Goal: Task Accomplishment & Management: Manage account settings

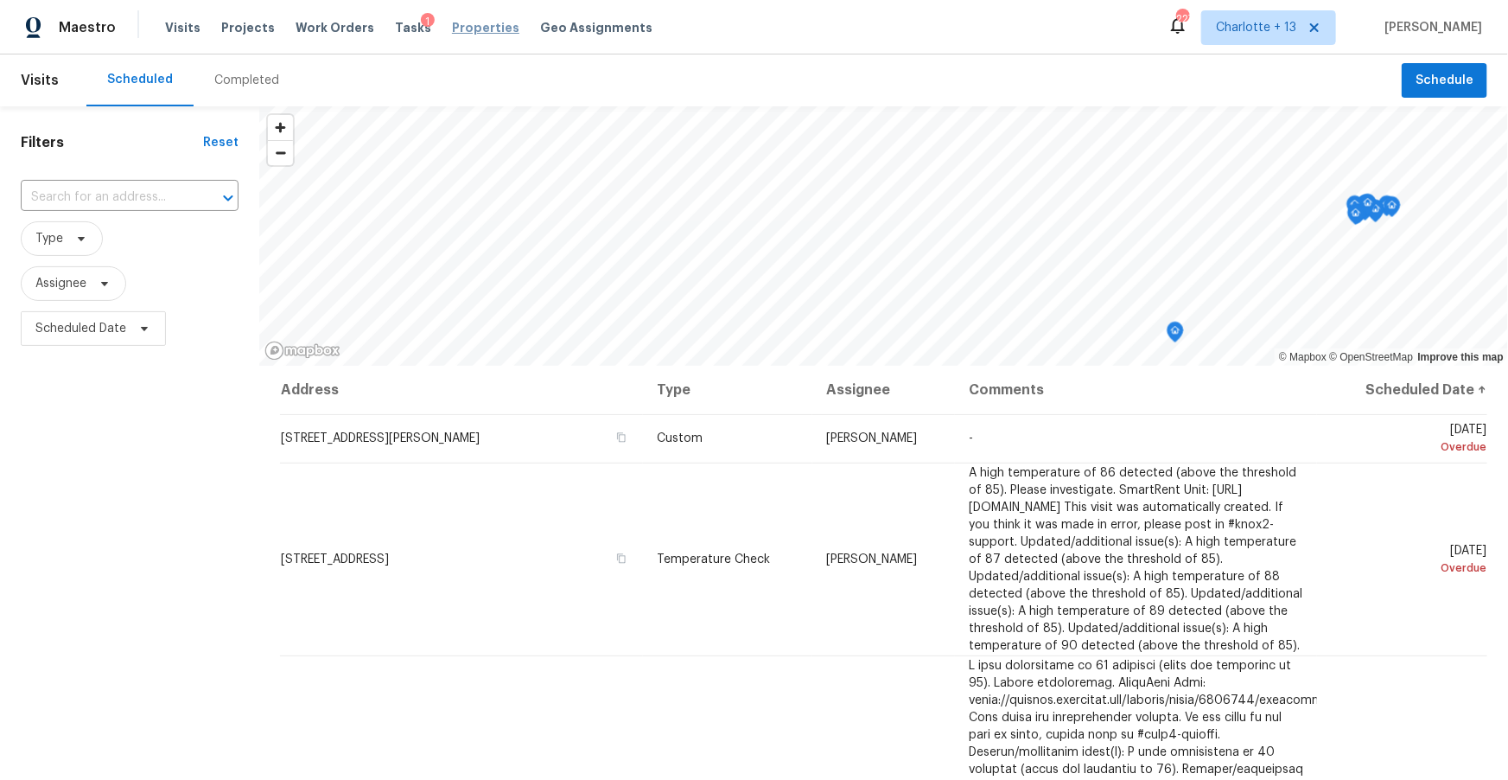
click at [455, 25] on span "Properties" at bounding box center [485, 27] width 67 height 17
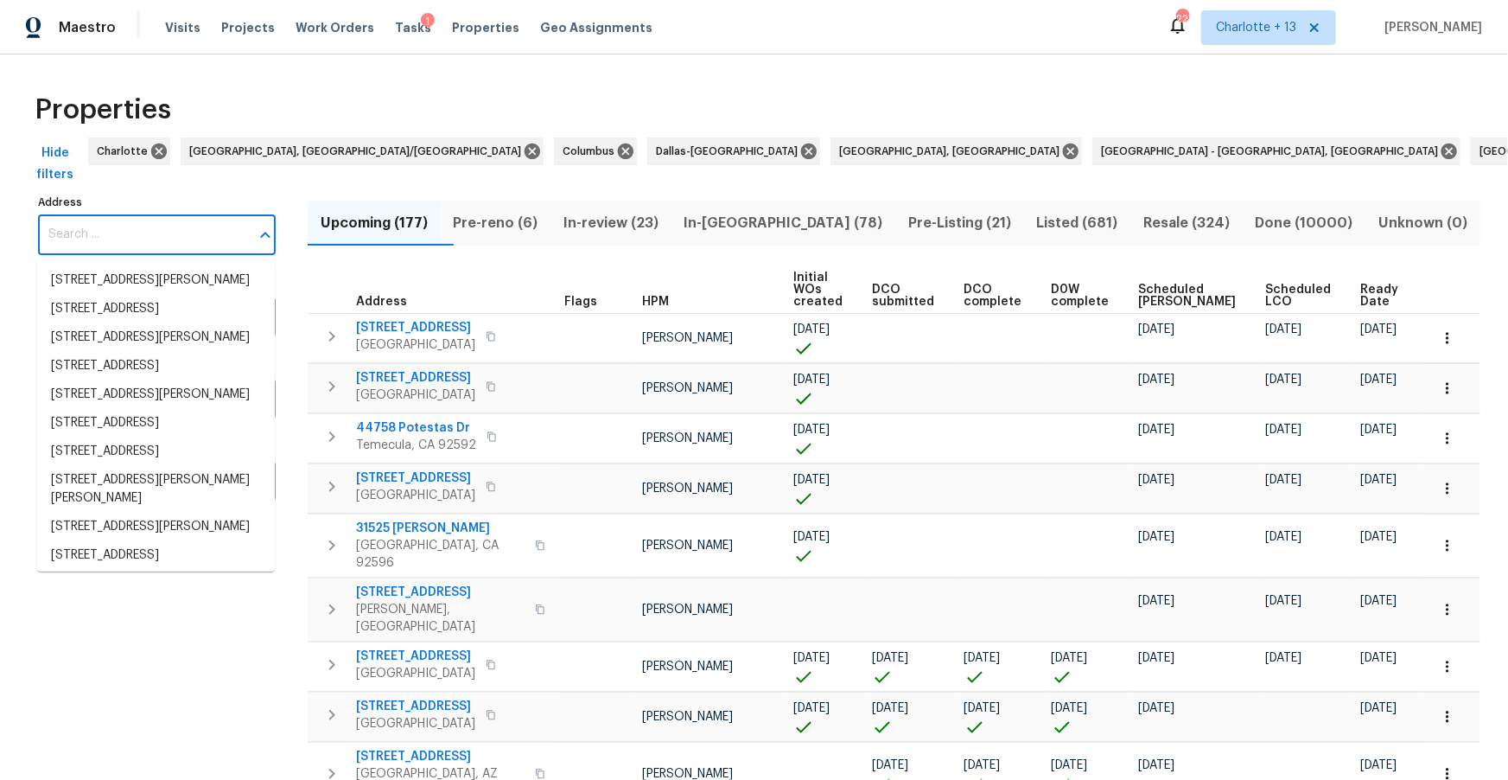
click at [119, 217] on input "Address" at bounding box center [144, 234] width 212 height 41
paste input "[STREET_ADDRESS][PERSON_NAME]"
type input "[STREET_ADDRESS][PERSON_NAME]"
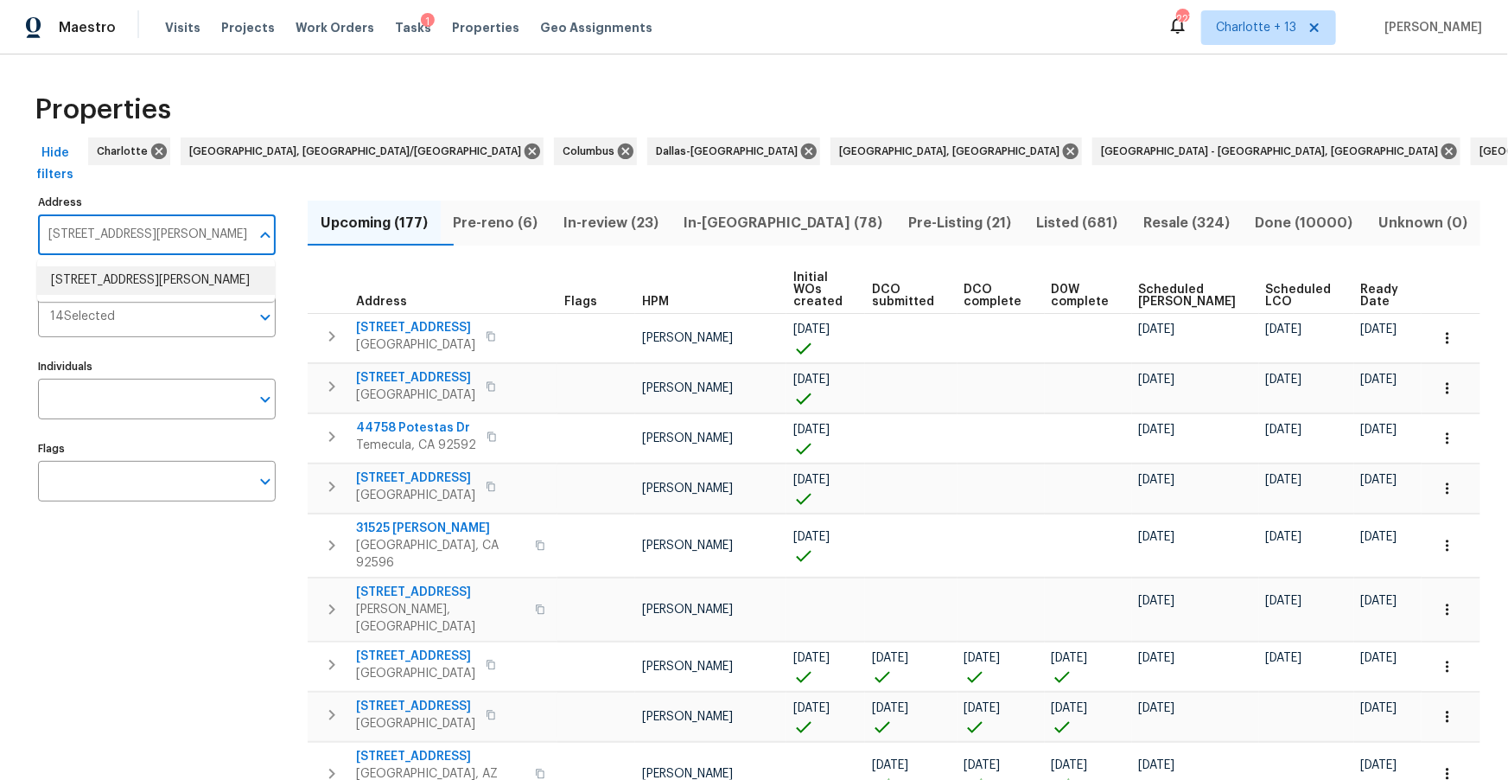
click at [120, 296] on ul "4827 Elese St Orlando FL 32811" at bounding box center [156, 280] width 238 height 42
click at [133, 284] on li "4827 Elese St Orlando FL 32811" at bounding box center [156, 280] width 238 height 29
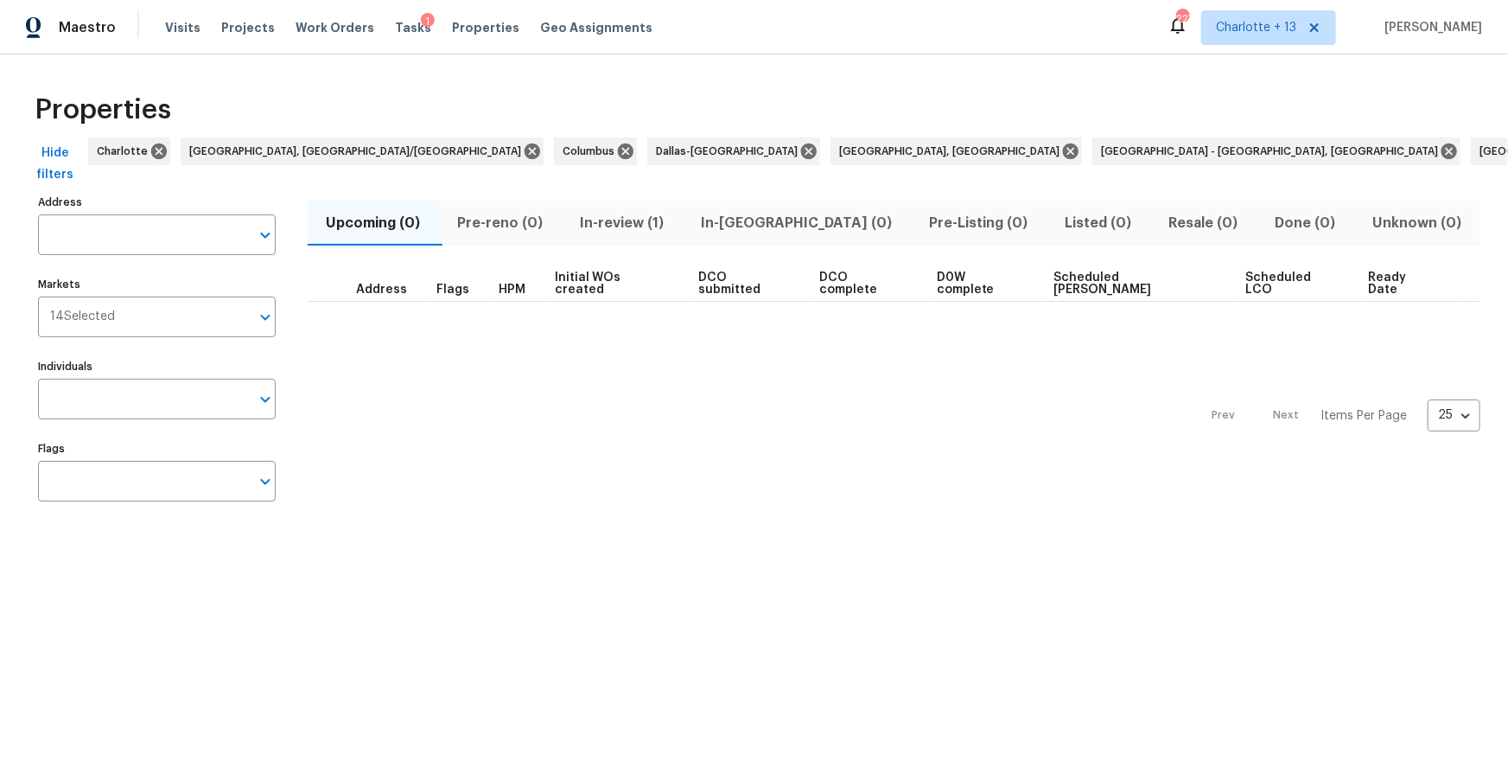
type input "4827 Elese St Orlando FL 32811"
click at [644, 219] on span "In-review (1)" at bounding box center [622, 223] width 100 height 24
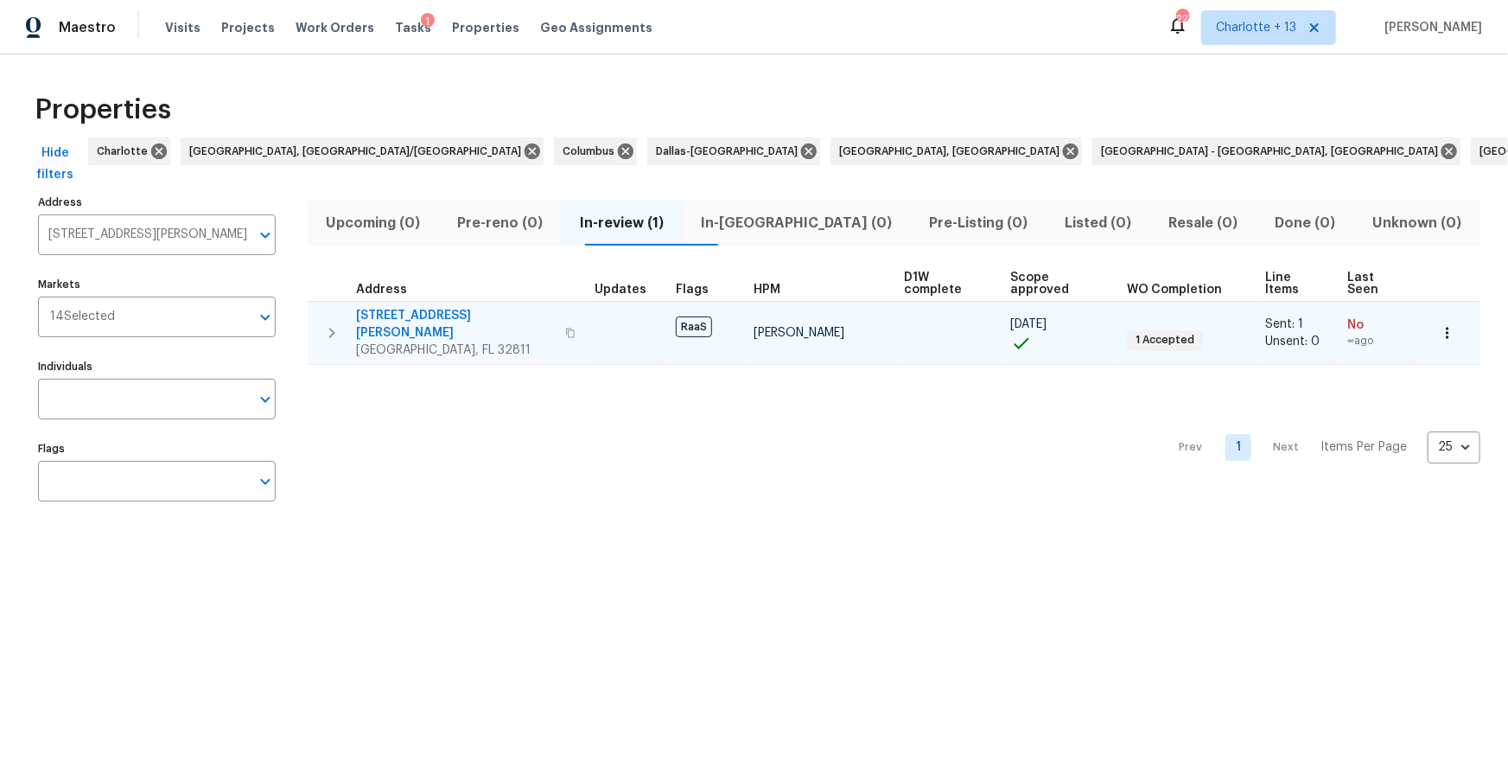
click at [390, 307] on span "4827 Elese St" at bounding box center [455, 324] width 199 height 35
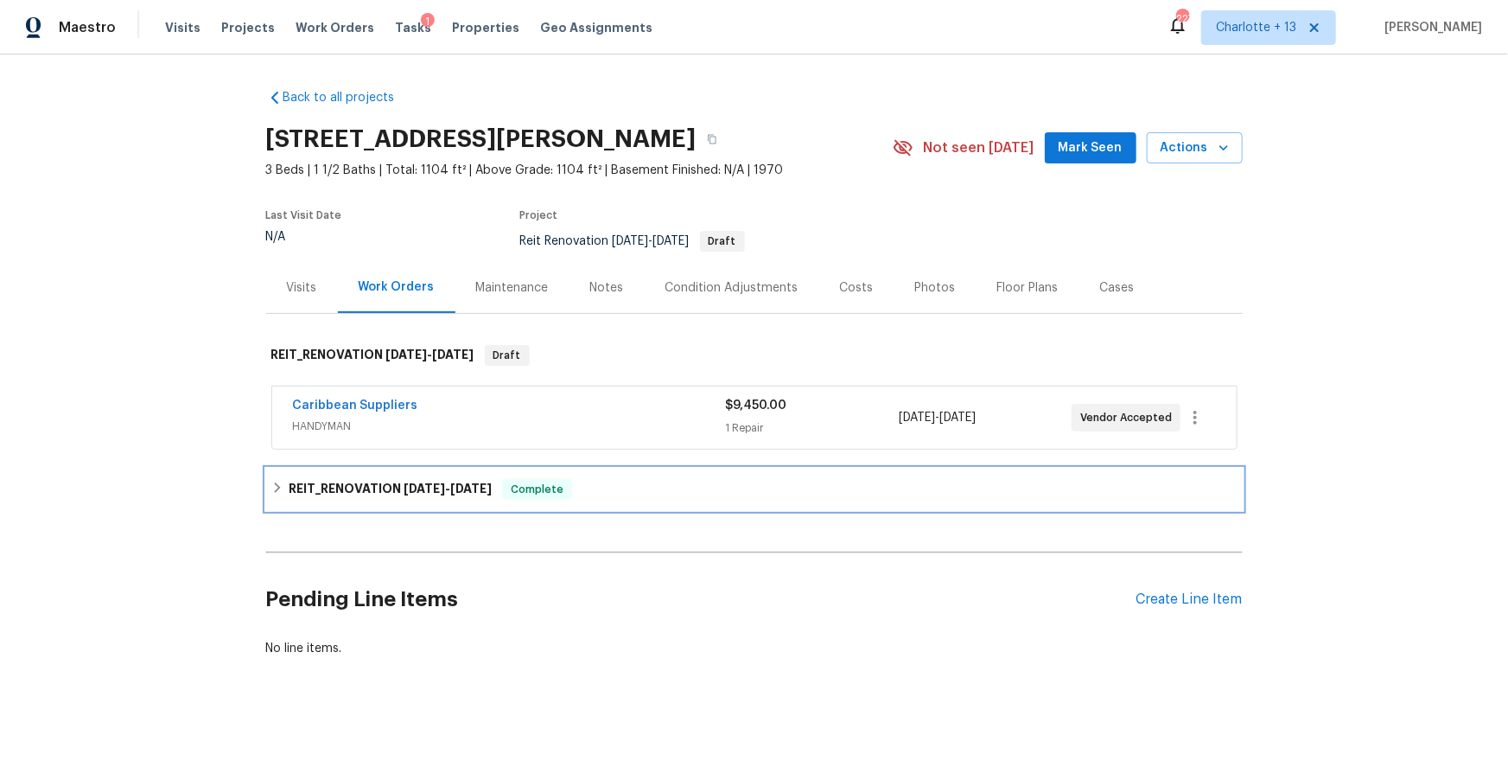
click at [302, 487] on h6 "REIT_RENOVATION 7/8/25 - 8/11/25" at bounding box center [390, 489] width 203 height 21
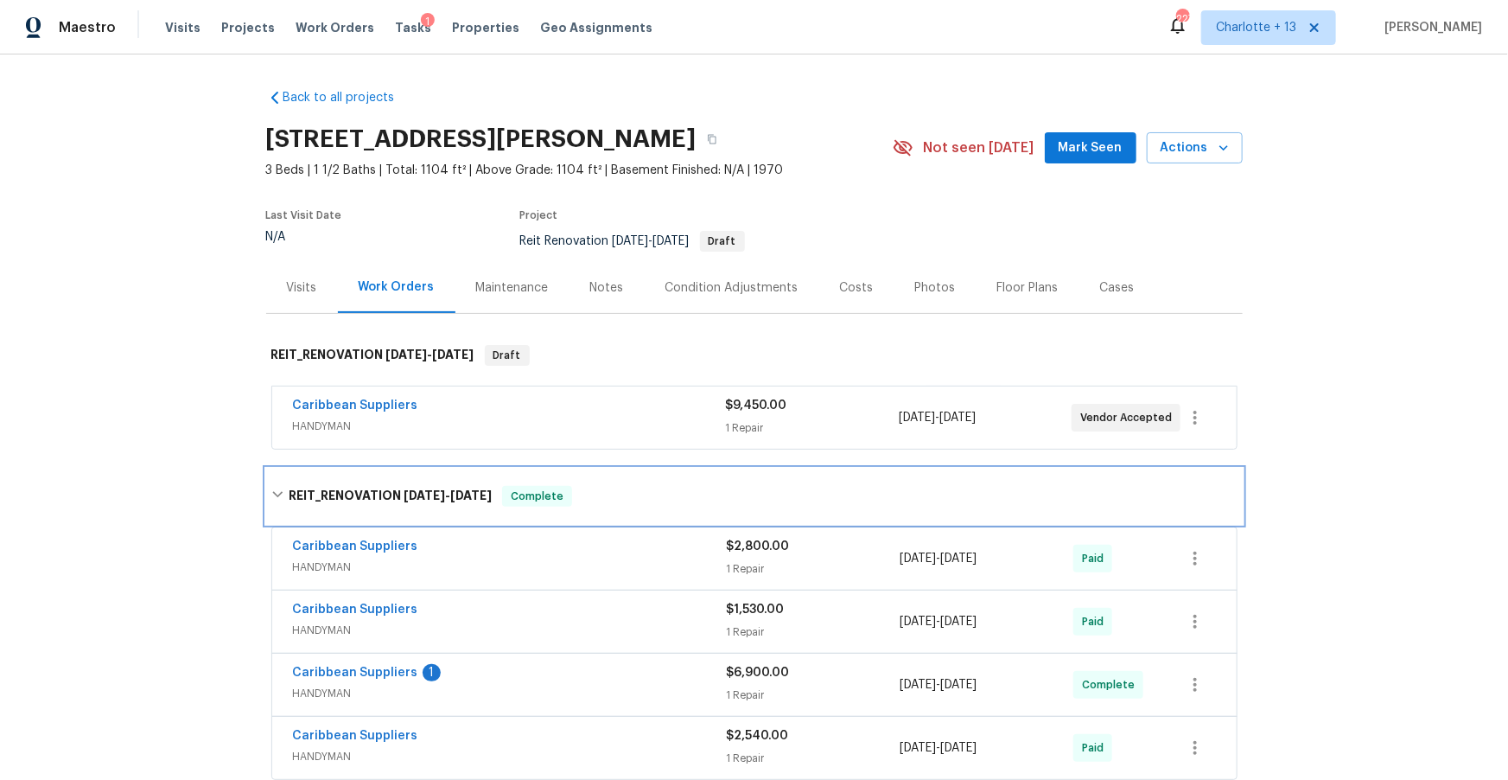
scroll to position [246, 0]
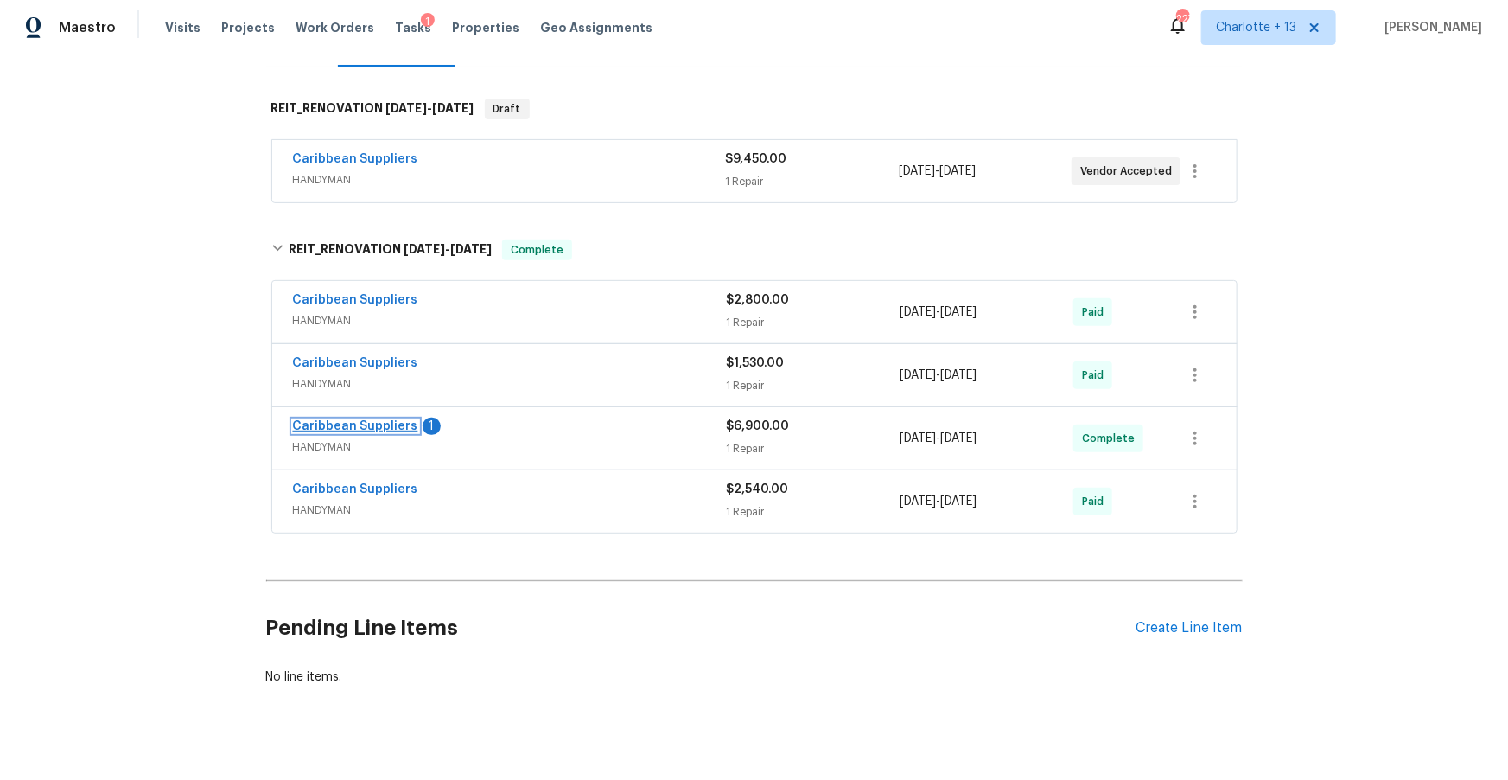
click at [379, 423] on link "Caribbean Suppliers" at bounding box center [355, 426] width 125 height 12
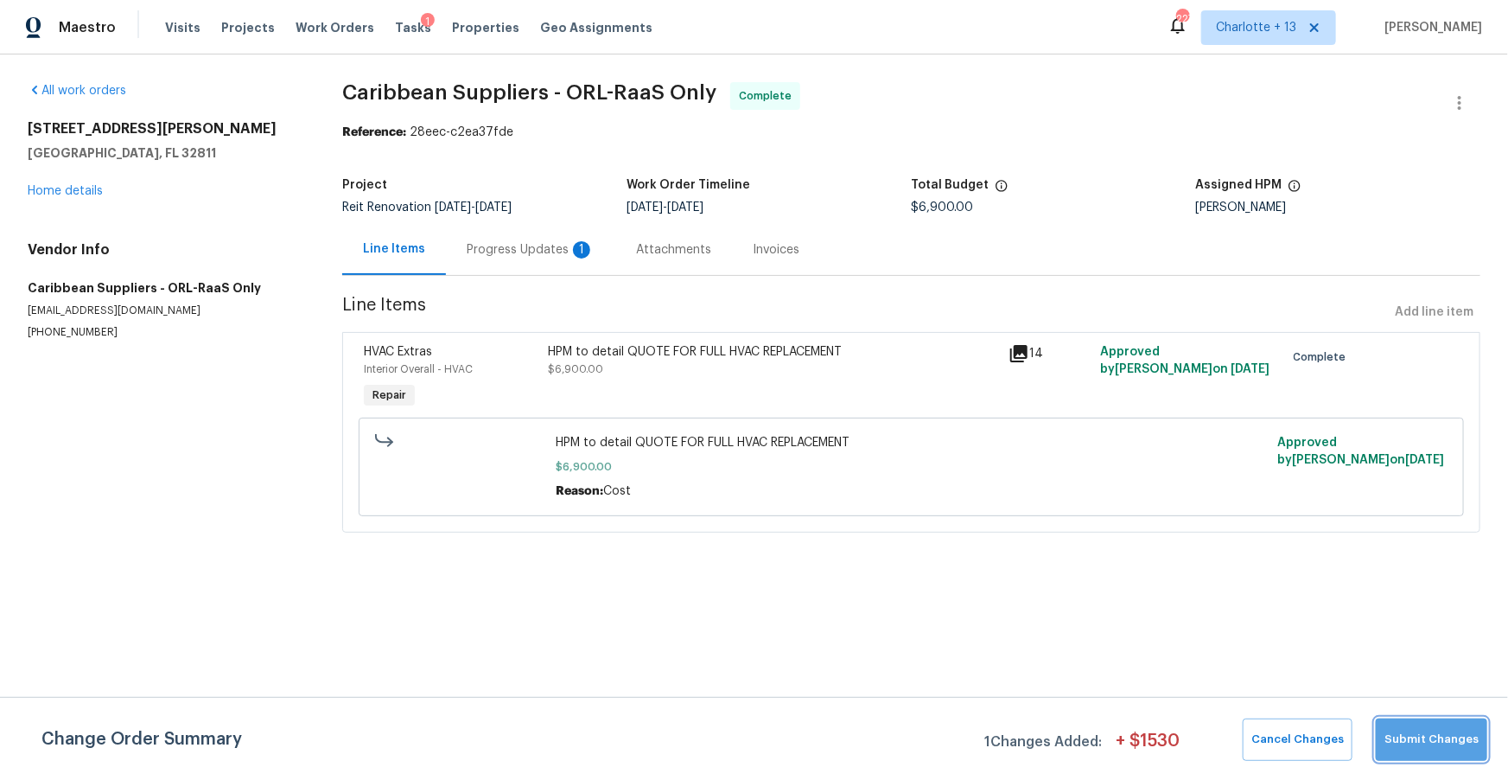
click at [1442, 731] on span "Submit Changes" at bounding box center [1432, 739] width 94 height 20
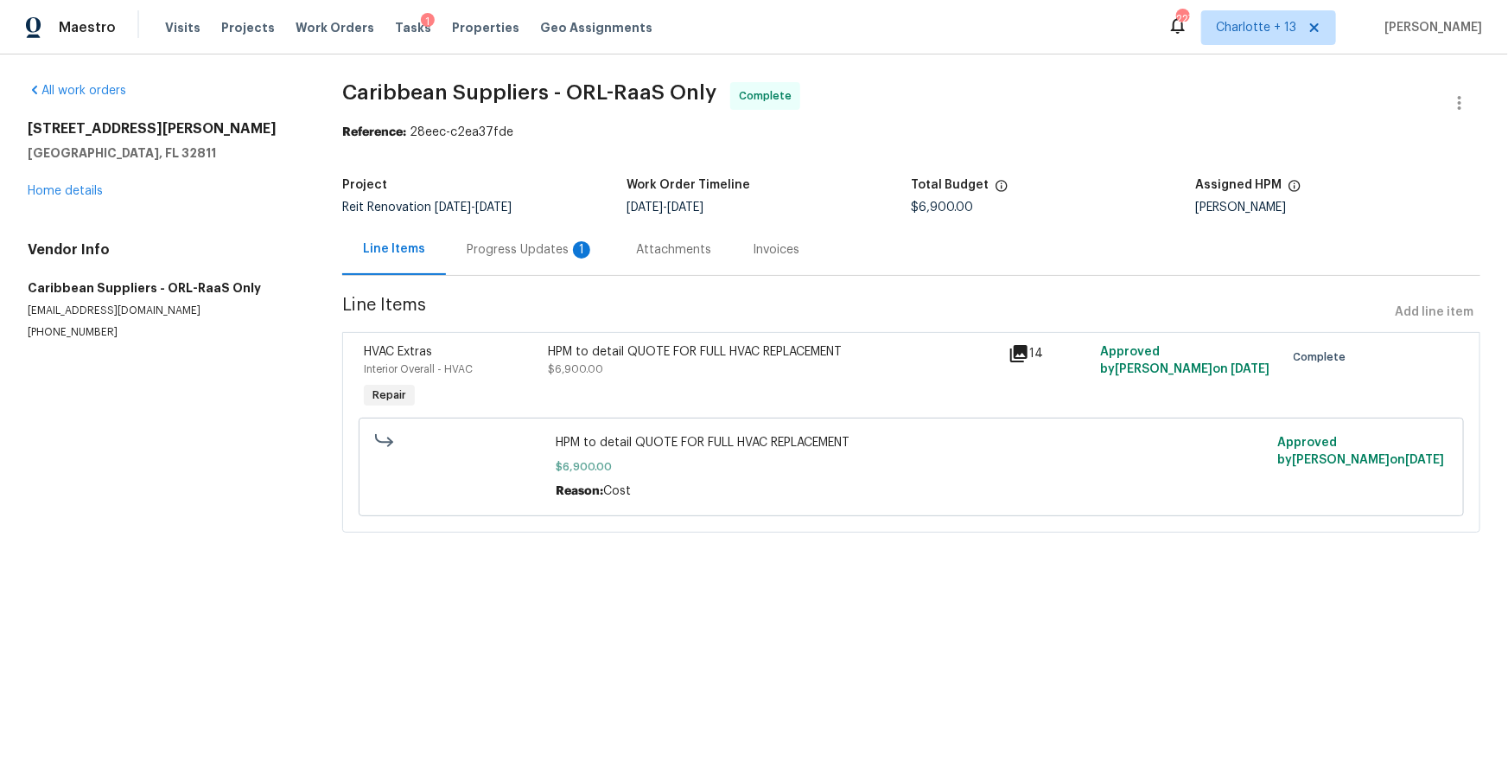
click at [545, 256] on div "Progress Updates 1" at bounding box center [531, 249] width 128 height 17
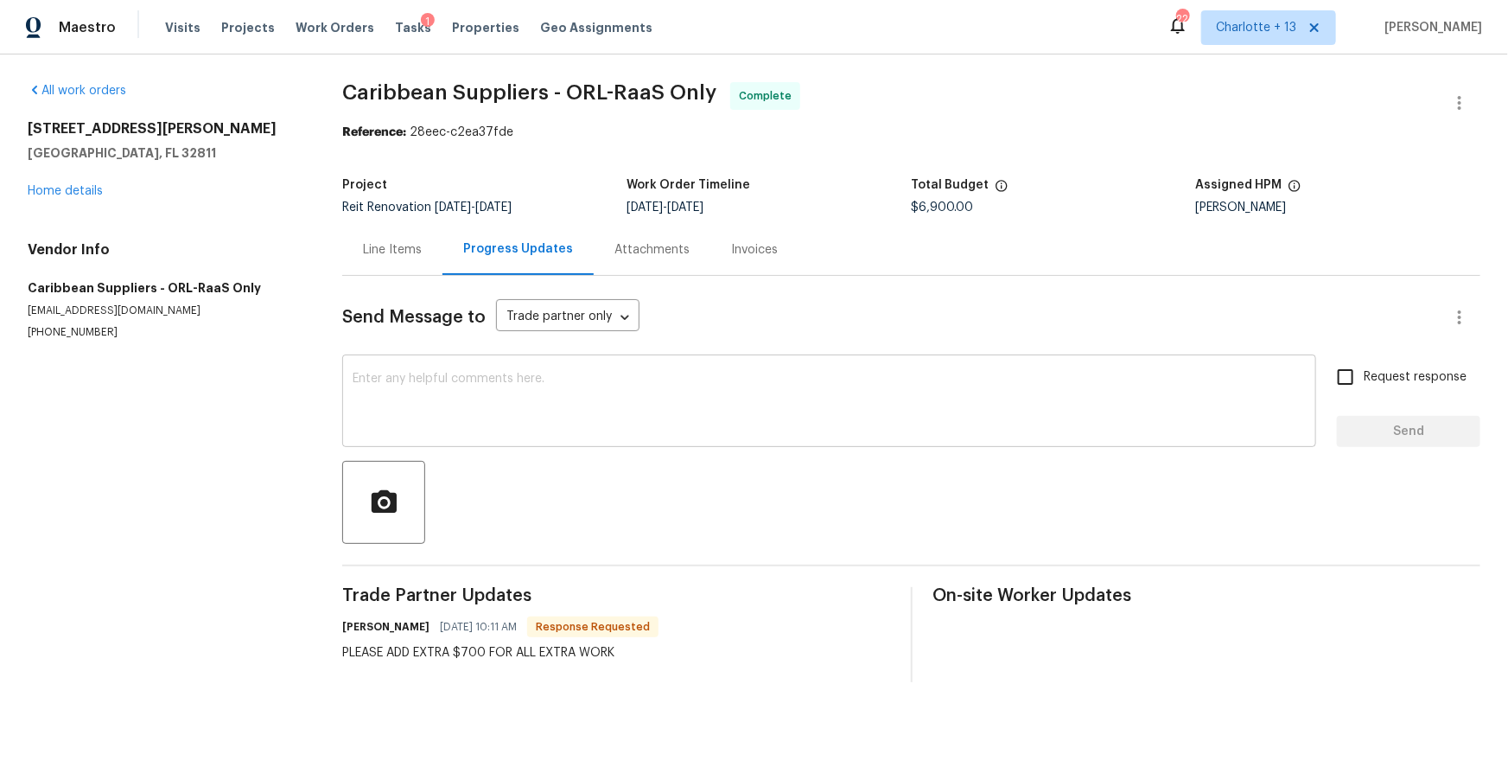
click at [508, 405] on textarea at bounding box center [829, 402] width 953 height 60
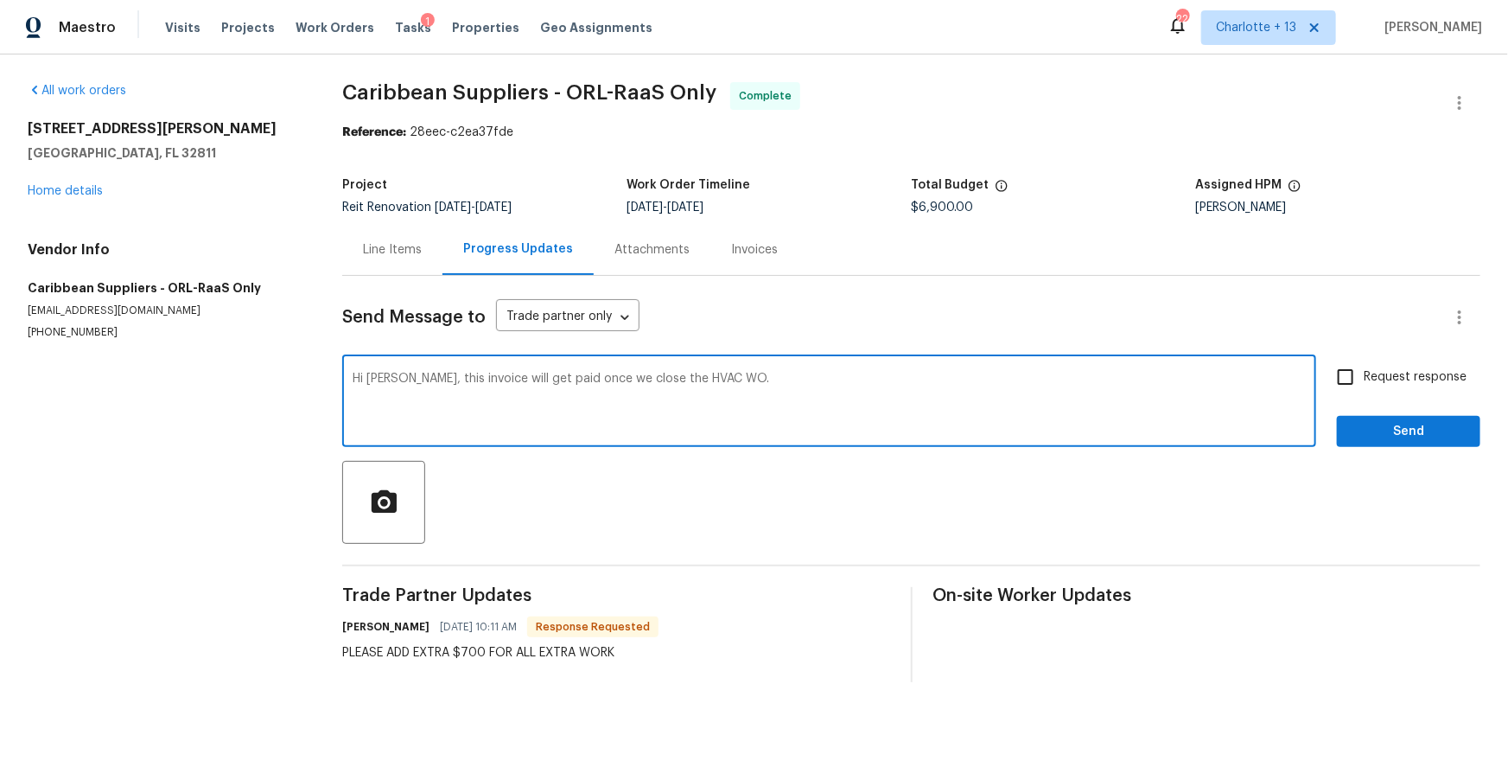
type textarea "Hi Juan, this invoice will get paid once we close the HVAC WO."
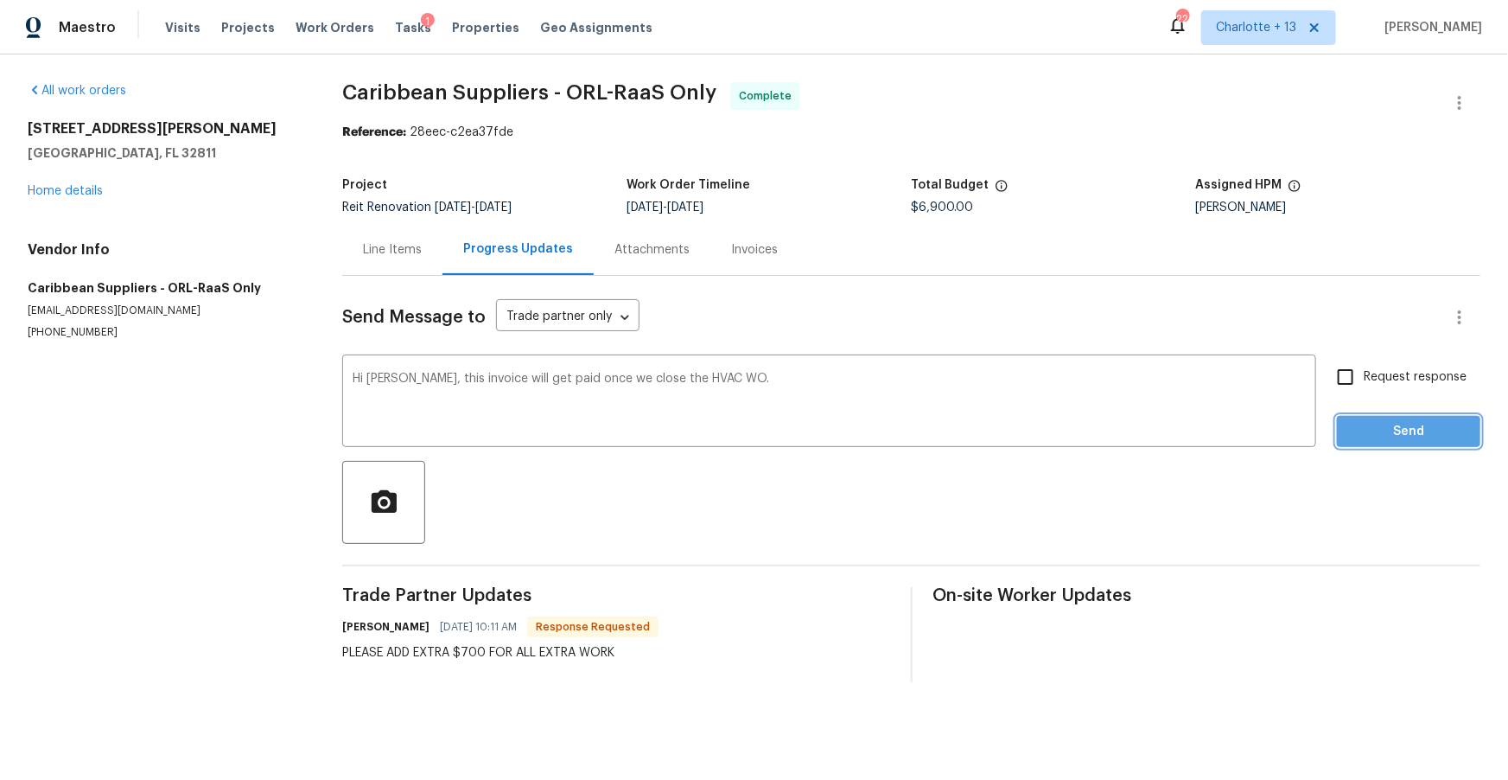
drag, startPoint x: 1348, startPoint y: 438, endPoint x: 1335, endPoint y: 437, distance: 13.0
click at [1348, 438] on button "Send" at bounding box center [1408, 432] width 143 height 32
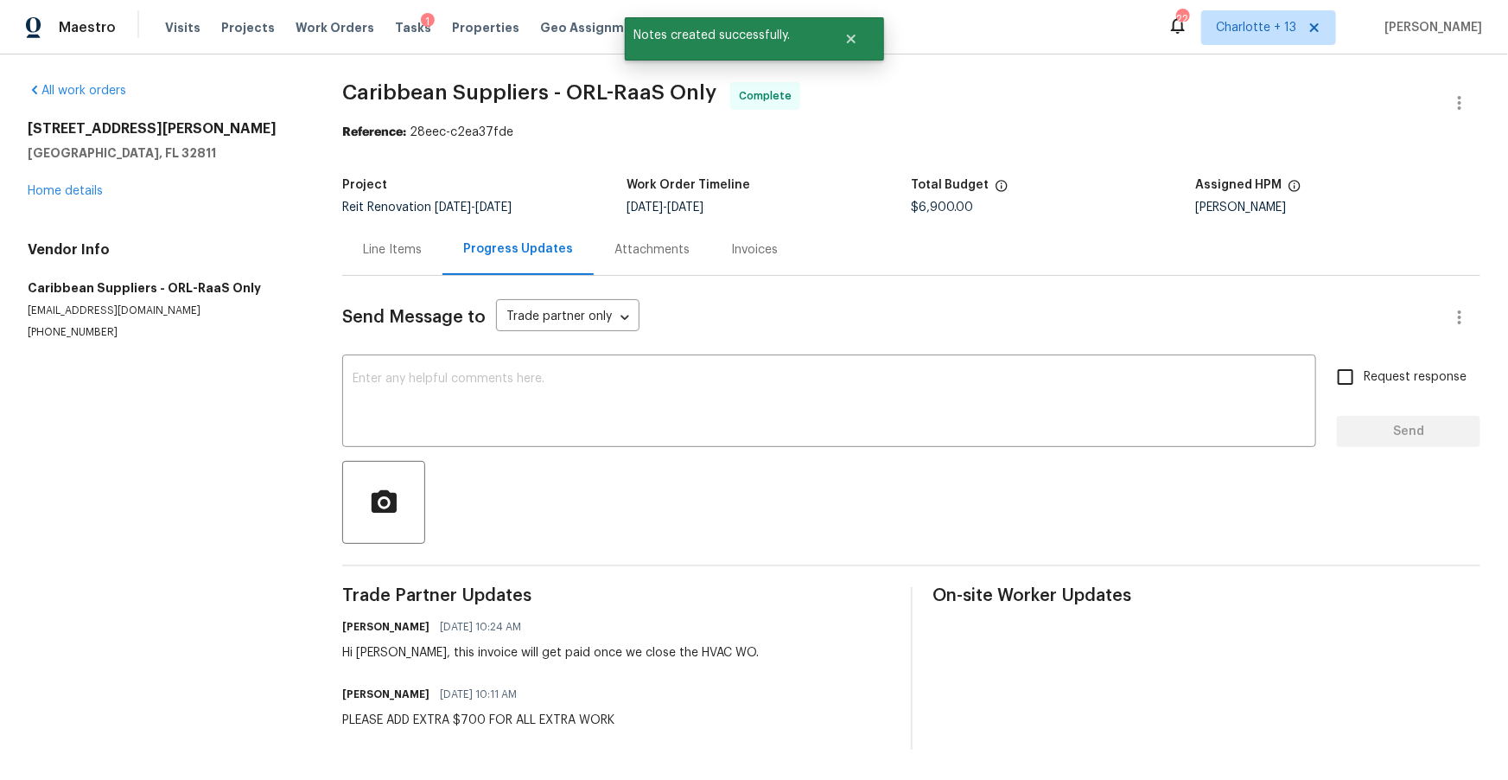
click at [60, 183] on div "4827 Elese St Orlando, FL 32811 Home details" at bounding box center [164, 160] width 273 height 80
click at [66, 190] on link "Home details" at bounding box center [65, 191] width 75 height 12
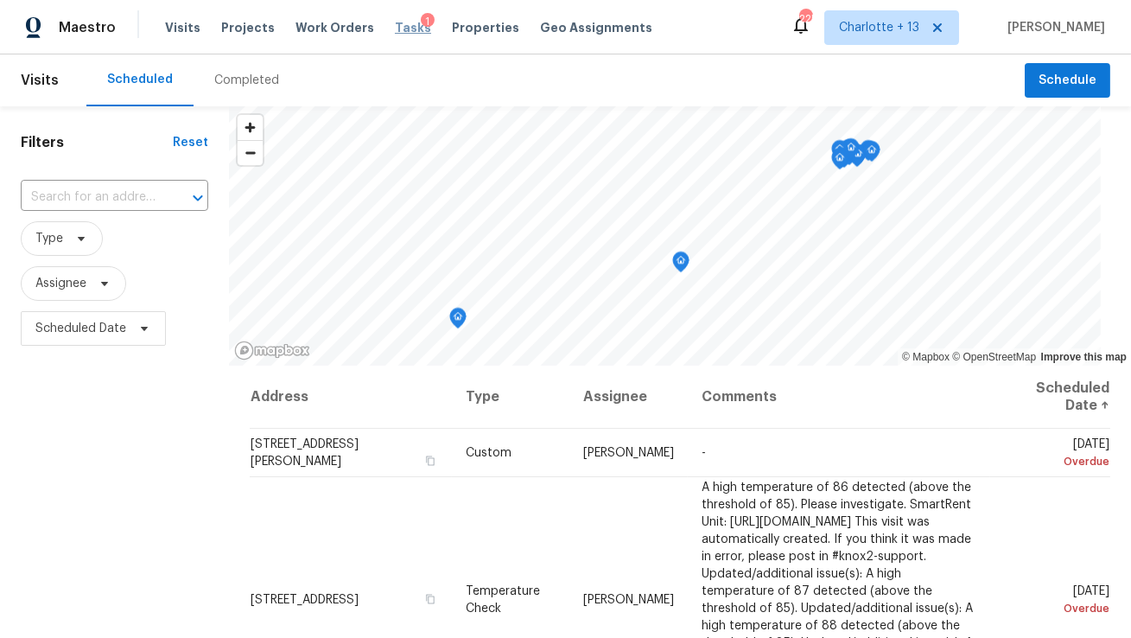
click at [395, 22] on span "Tasks" at bounding box center [413, 28] width 36 height 12
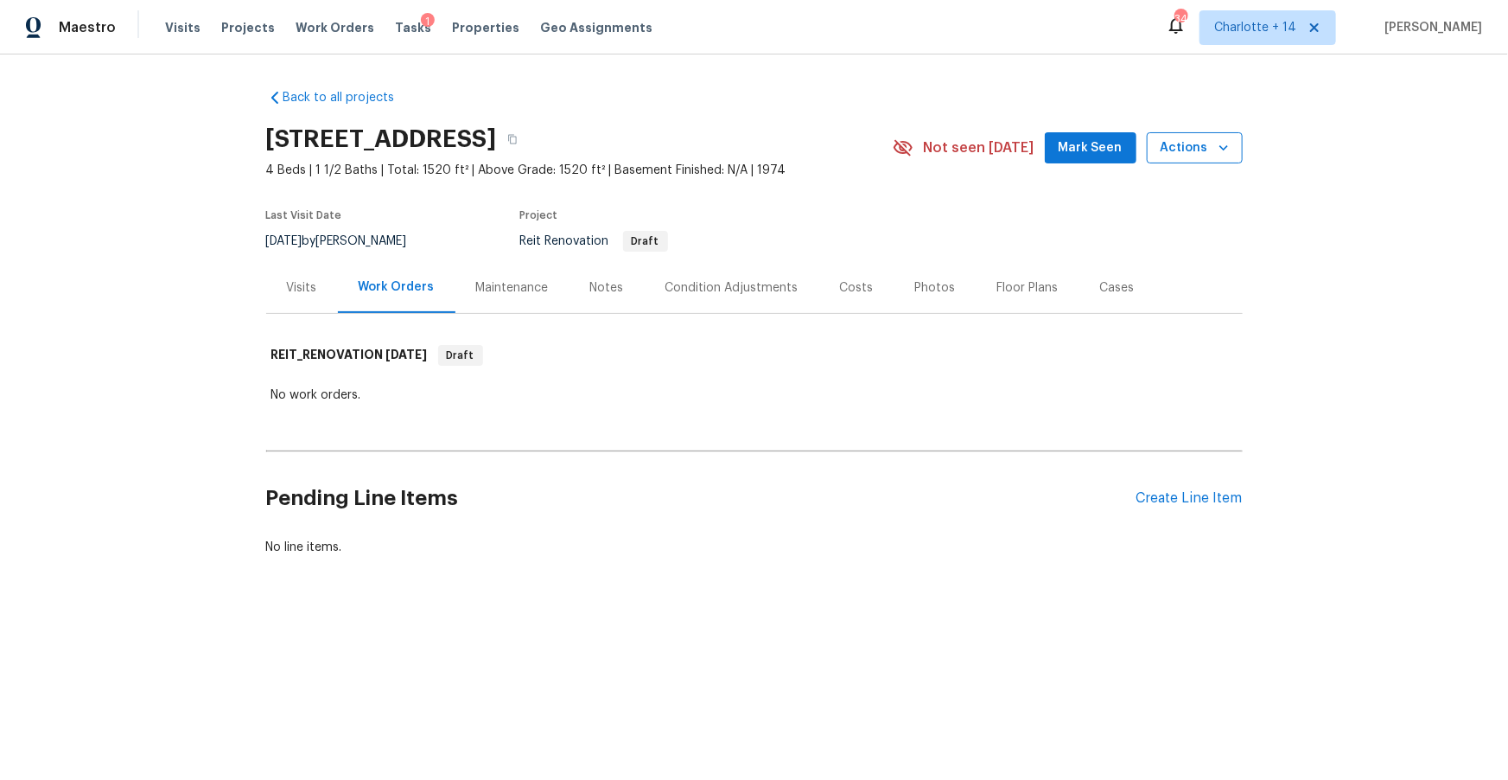
click at [1215, 150] on icon "button" at bounding box center [1223, 147] width 17 height 17
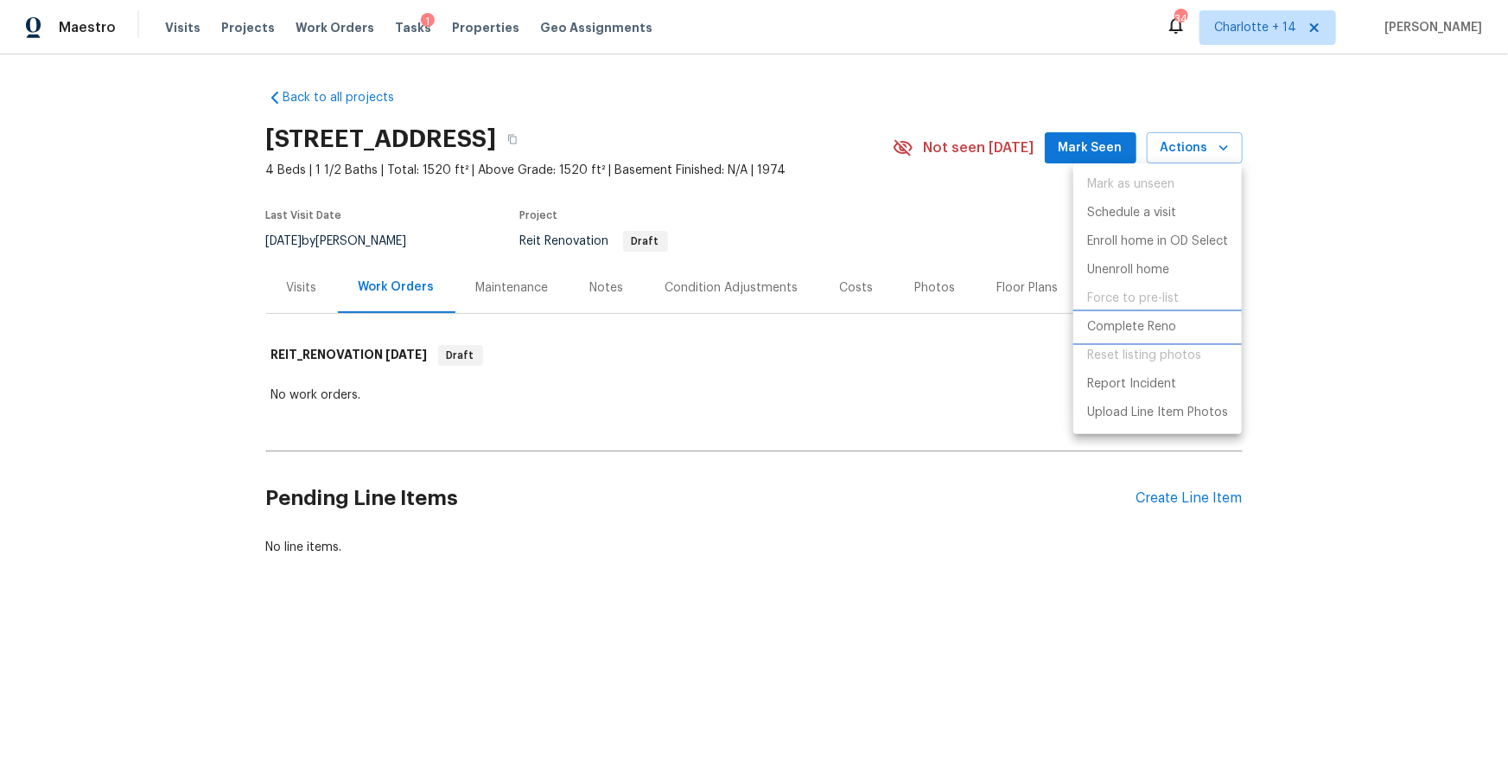
click at [1134, 330] on p "Complete Reno" at bounding box center [1131, 327] width 89 height 18
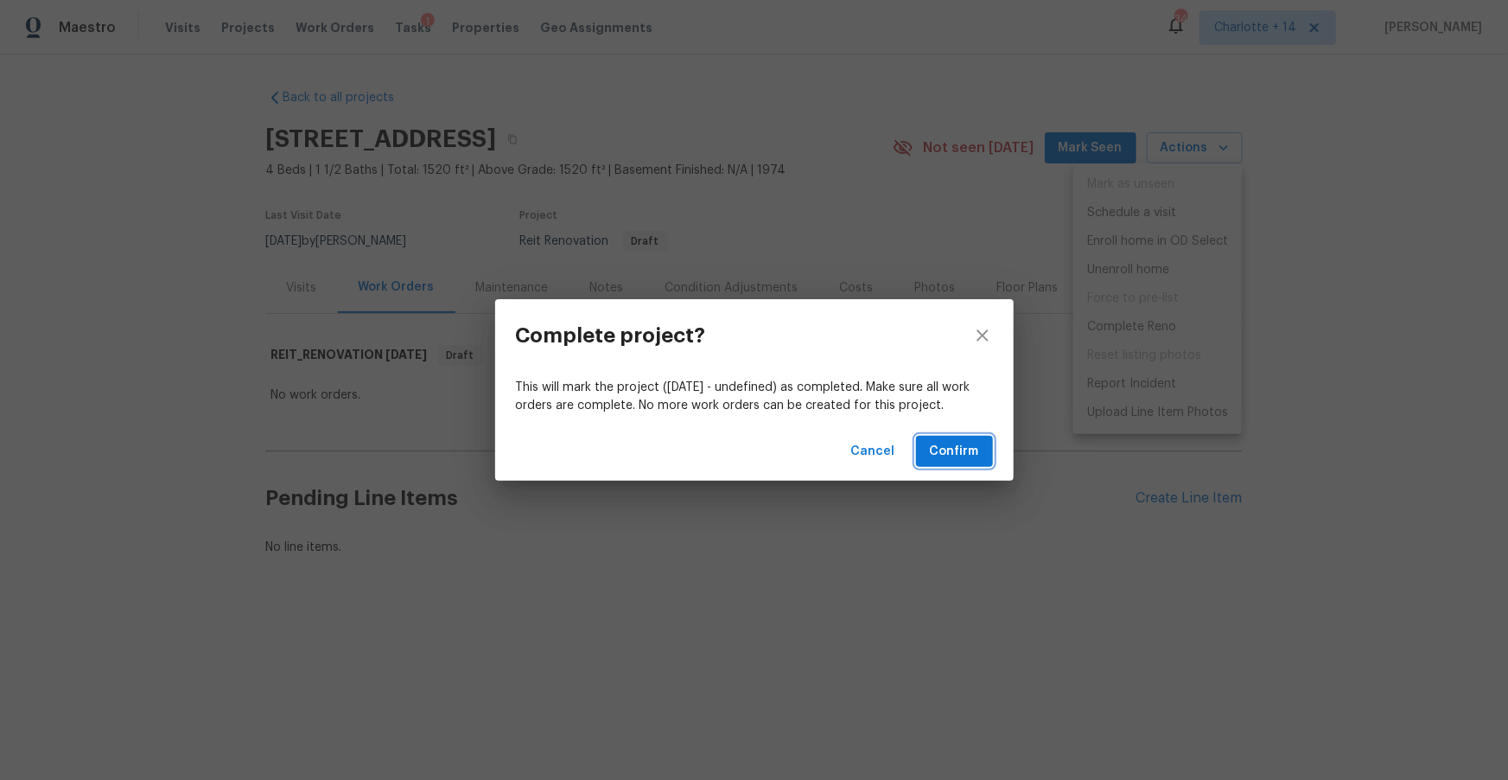
click at [950, 453] on span "Confirm" at bounding box center [954, 452] width 49 height 22
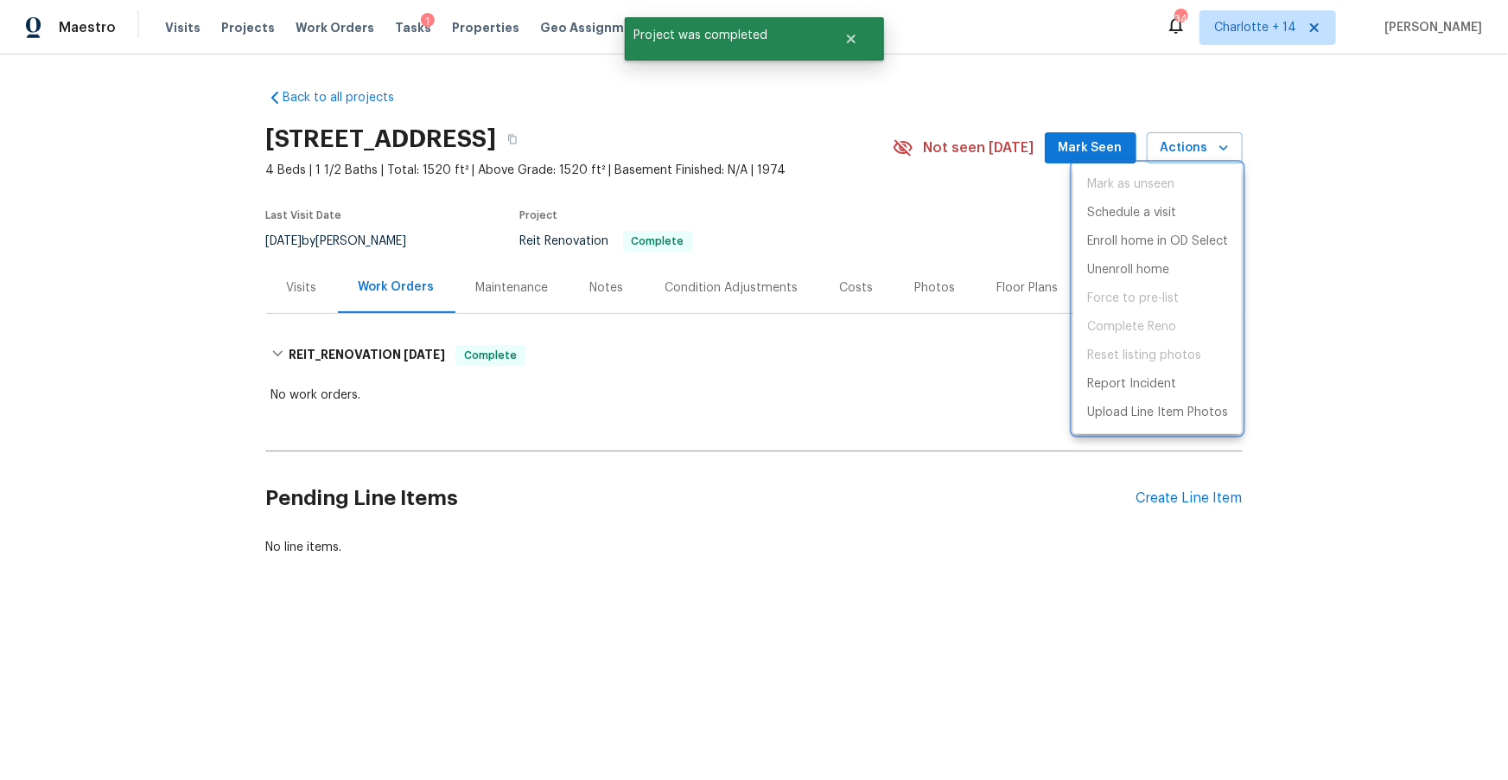
click at [855, 137] on div at bounding box center [754, 390] width 1508 height 780
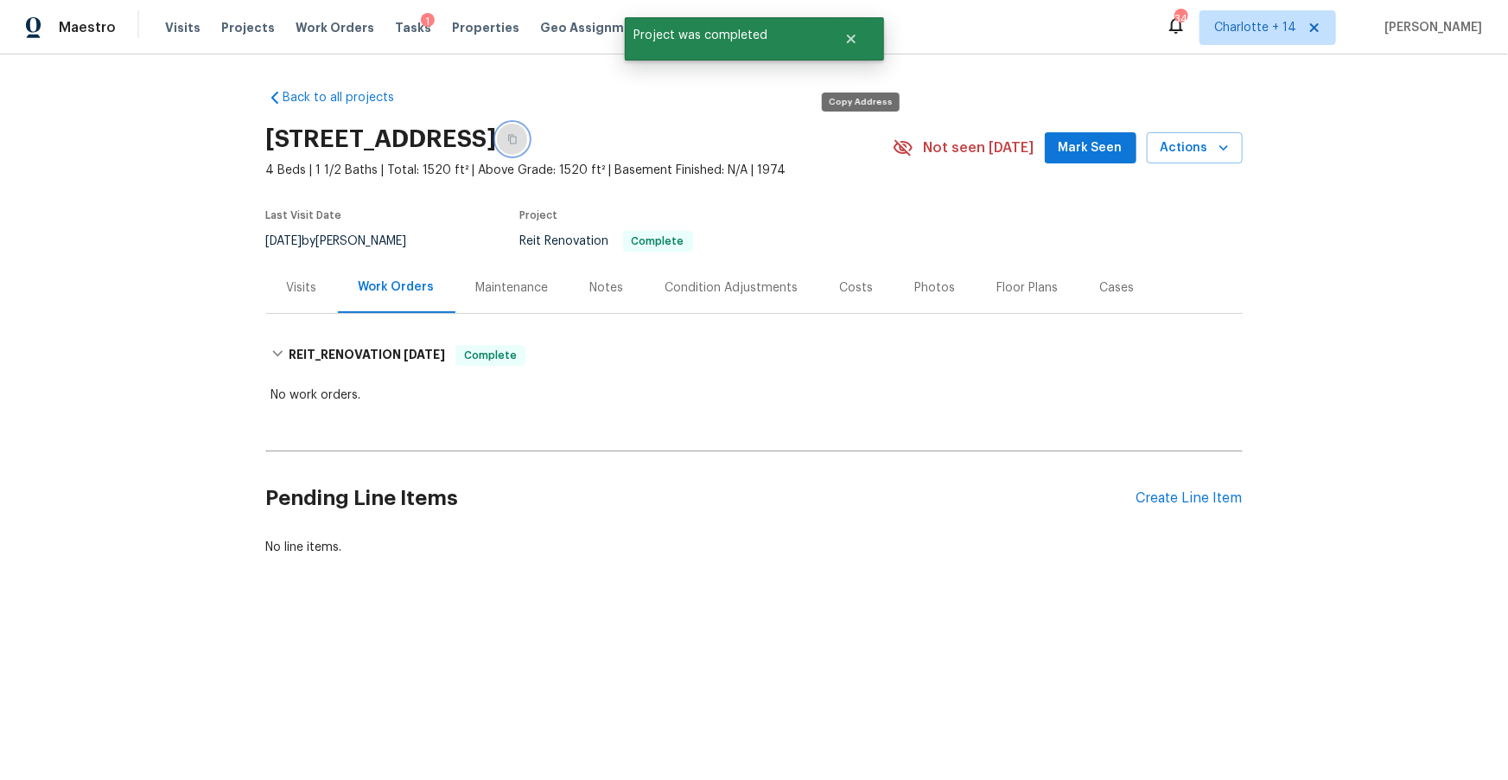
click at [517, 140] on icon "button" at bounding box center [512, 140] width 9 height 10
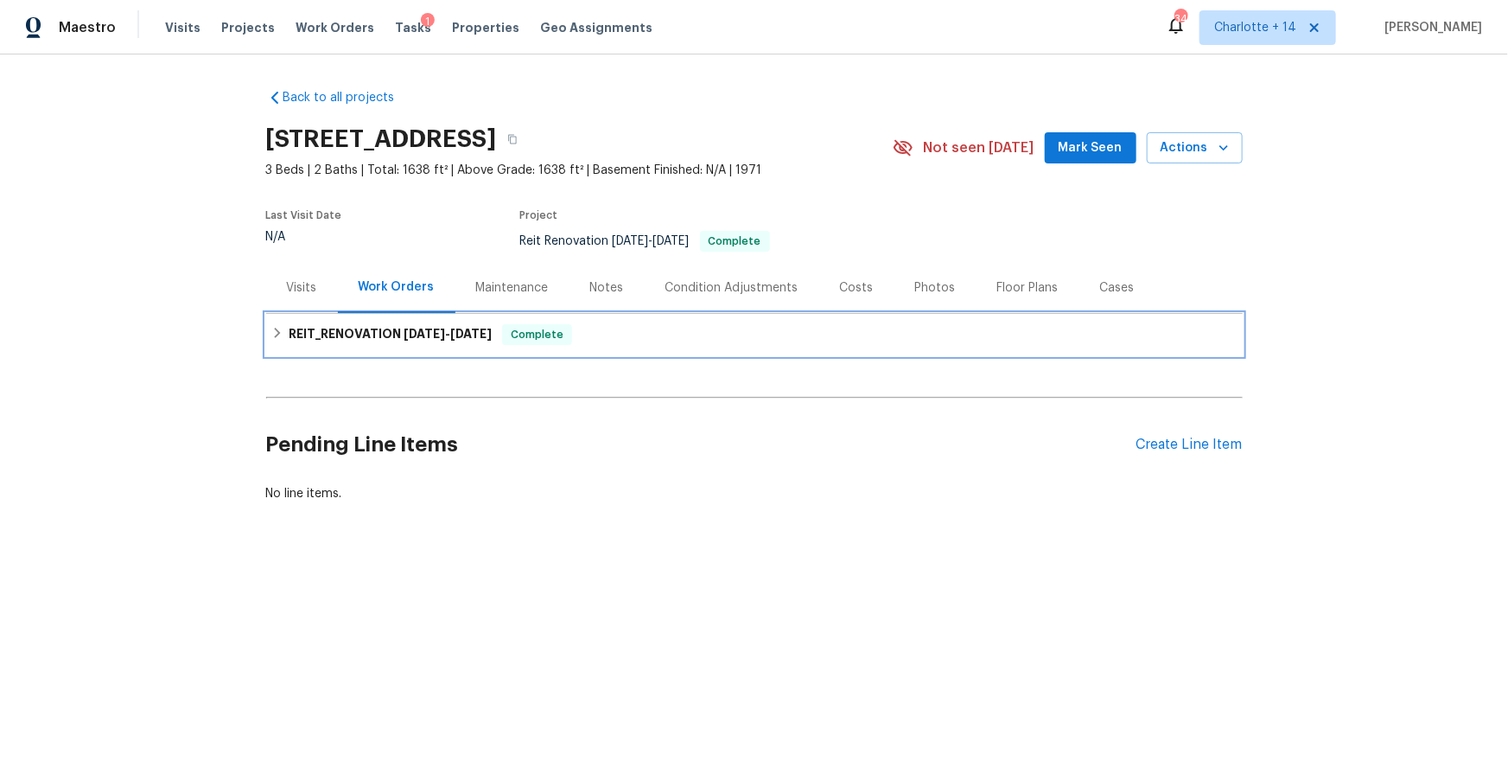
click at [329, 334] on h6 "REIT_RENOVATION [DATE] - [DATE]" at bounding box center [390, 334] width 203 height 21
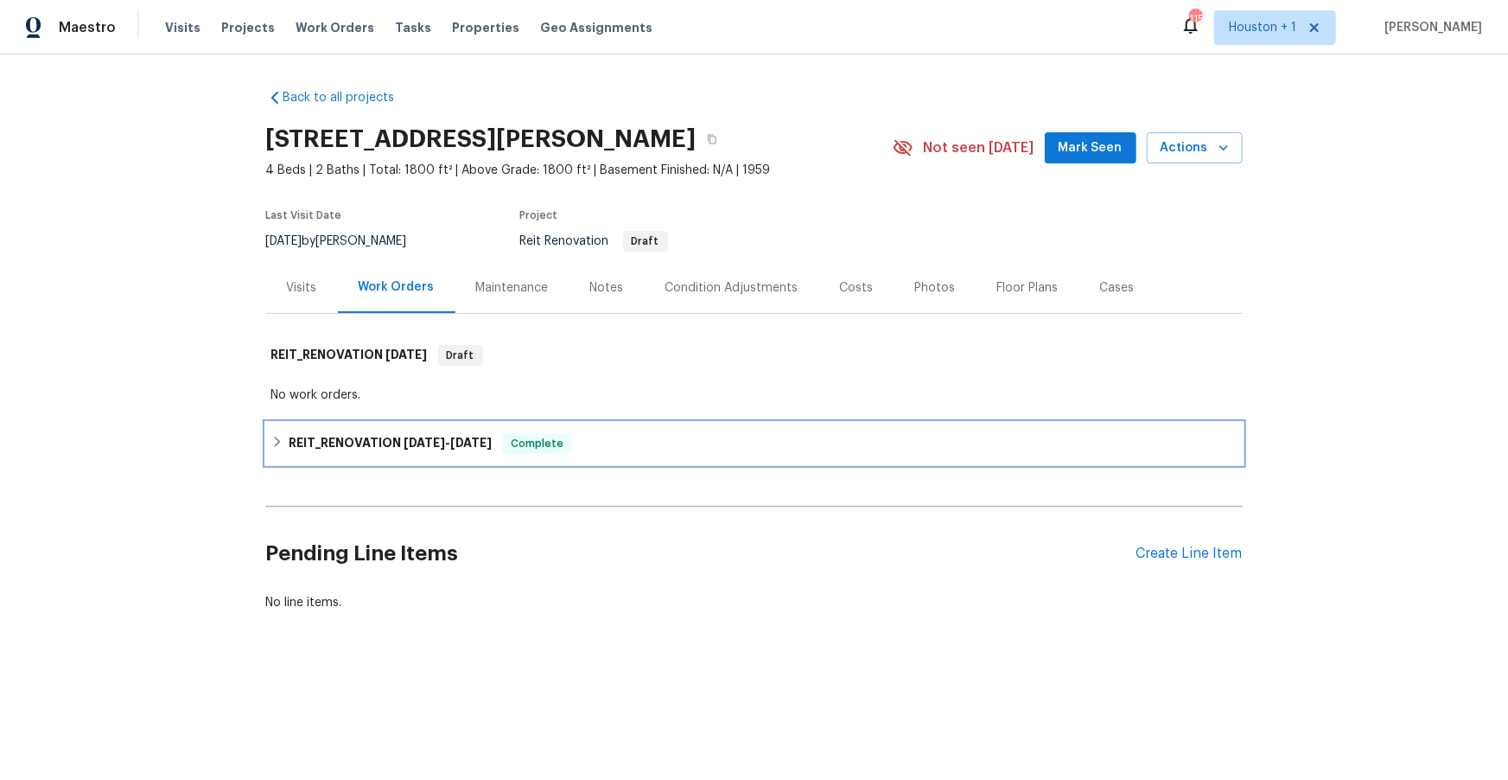
click at [390, 436] on h6 "REIT_RENOVATION 7/25/25 - 8/8/25" at bounding box center [390, 443] width 203 height 21
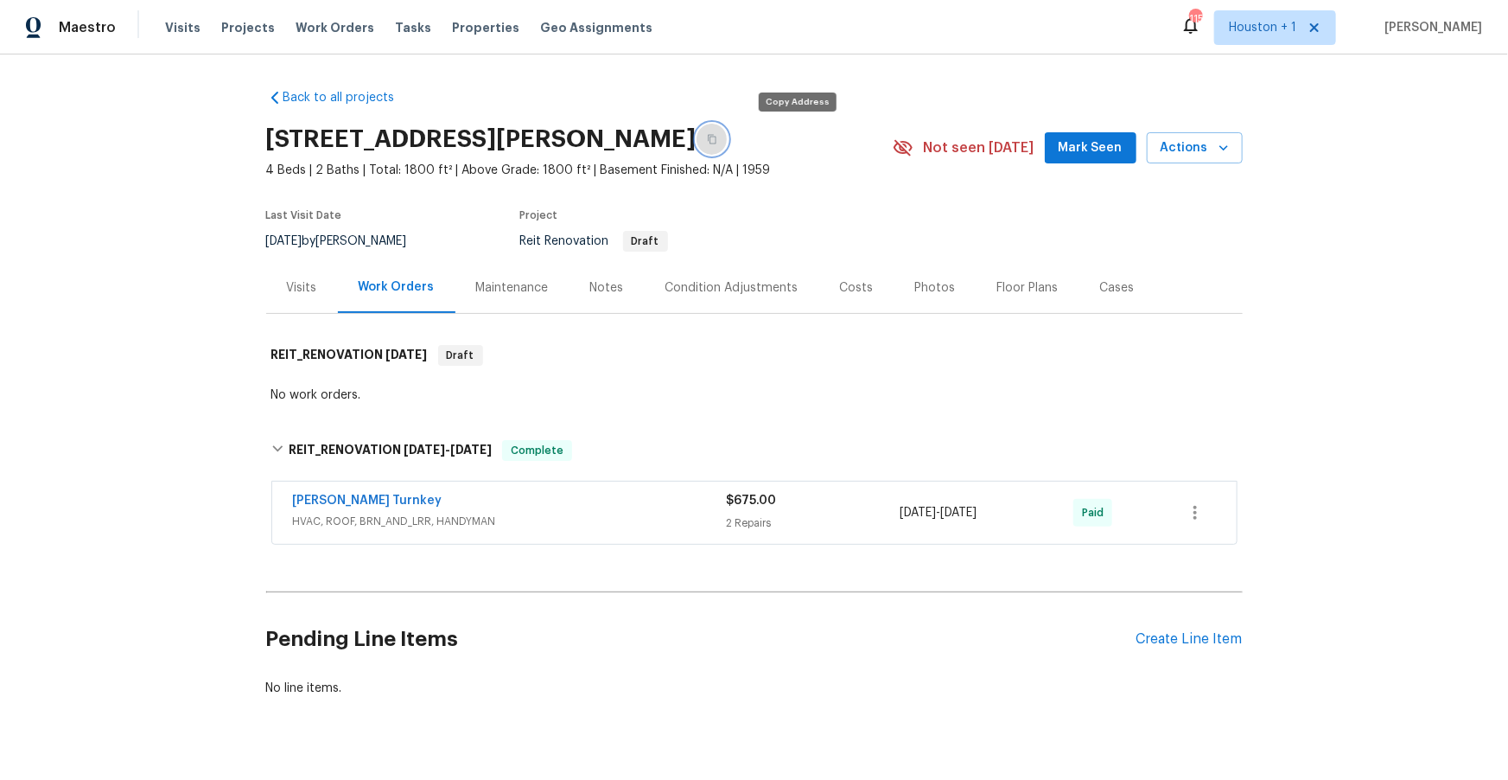
click at [716, 138] on icon "button" at bounding box center [712, 140] width 9 height 10
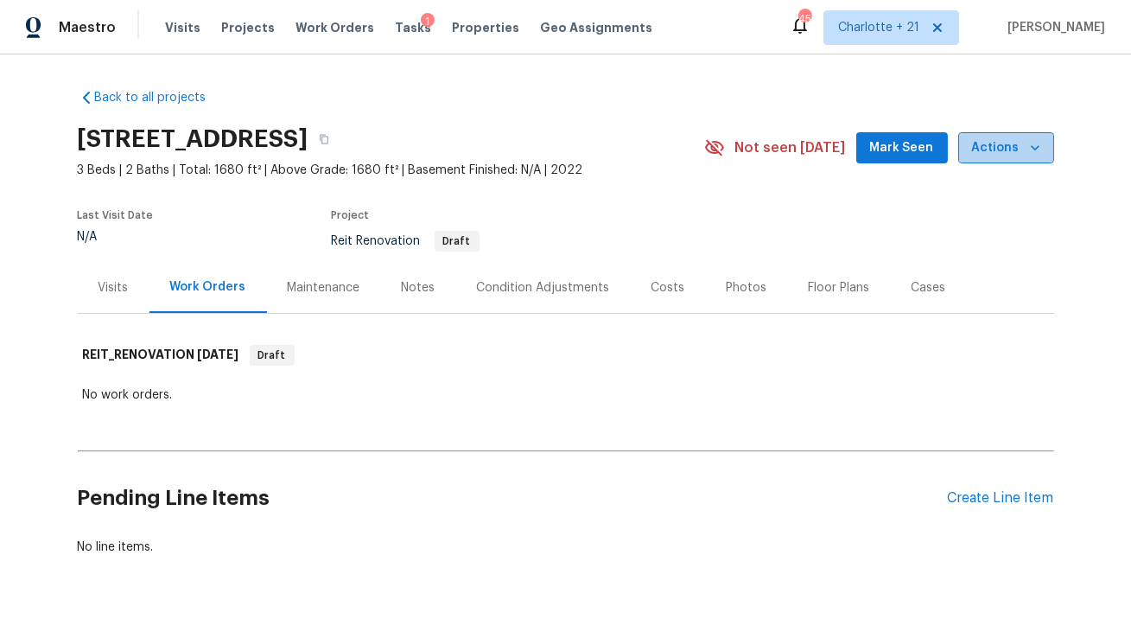
click at [1040, 143] on icon "button" at bounding box center [1035, 147] width 17 height 17
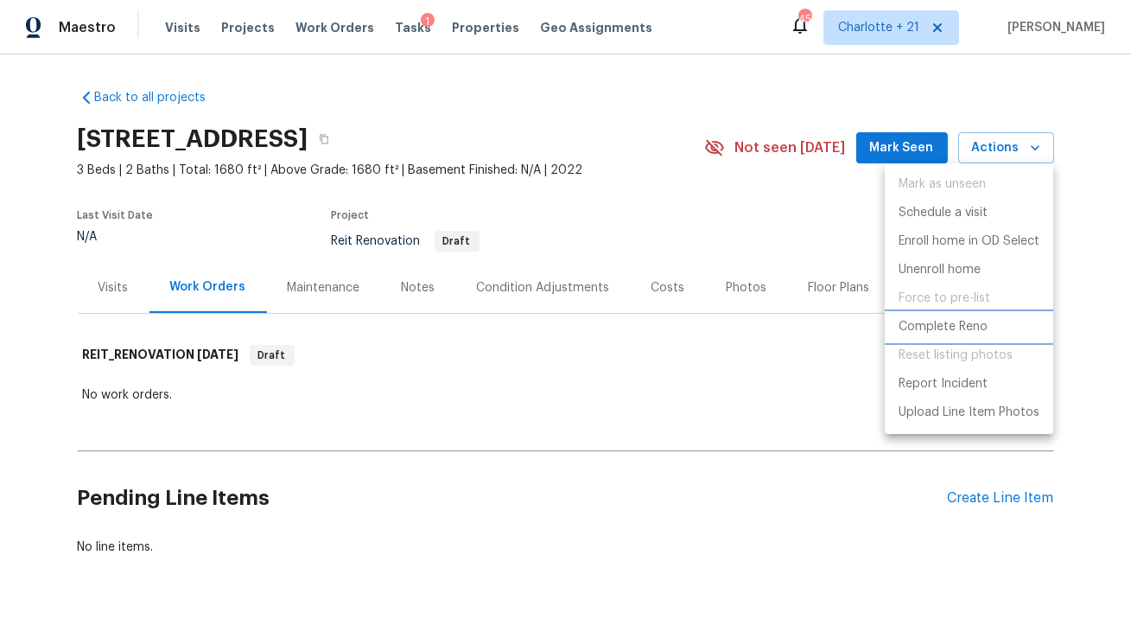
click at [937, 326] on p "Complete Reno" at bounding box center [943, 327] width 89 height 18
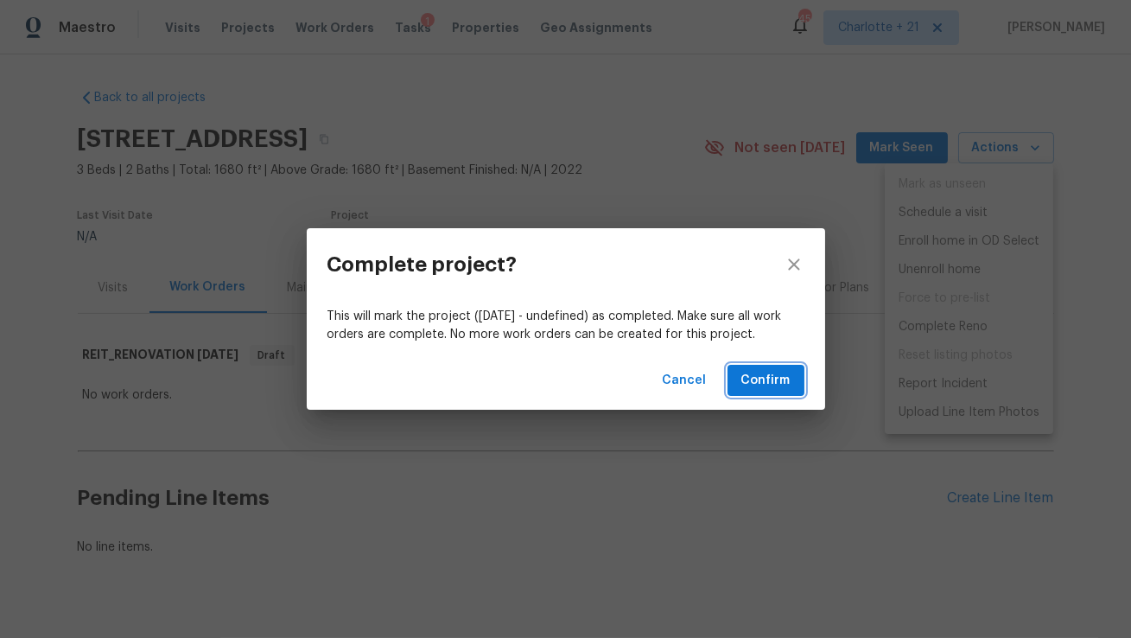
click at [764, 389] on span "Confirm" at bounding box center [766, 381] width 49 height 22
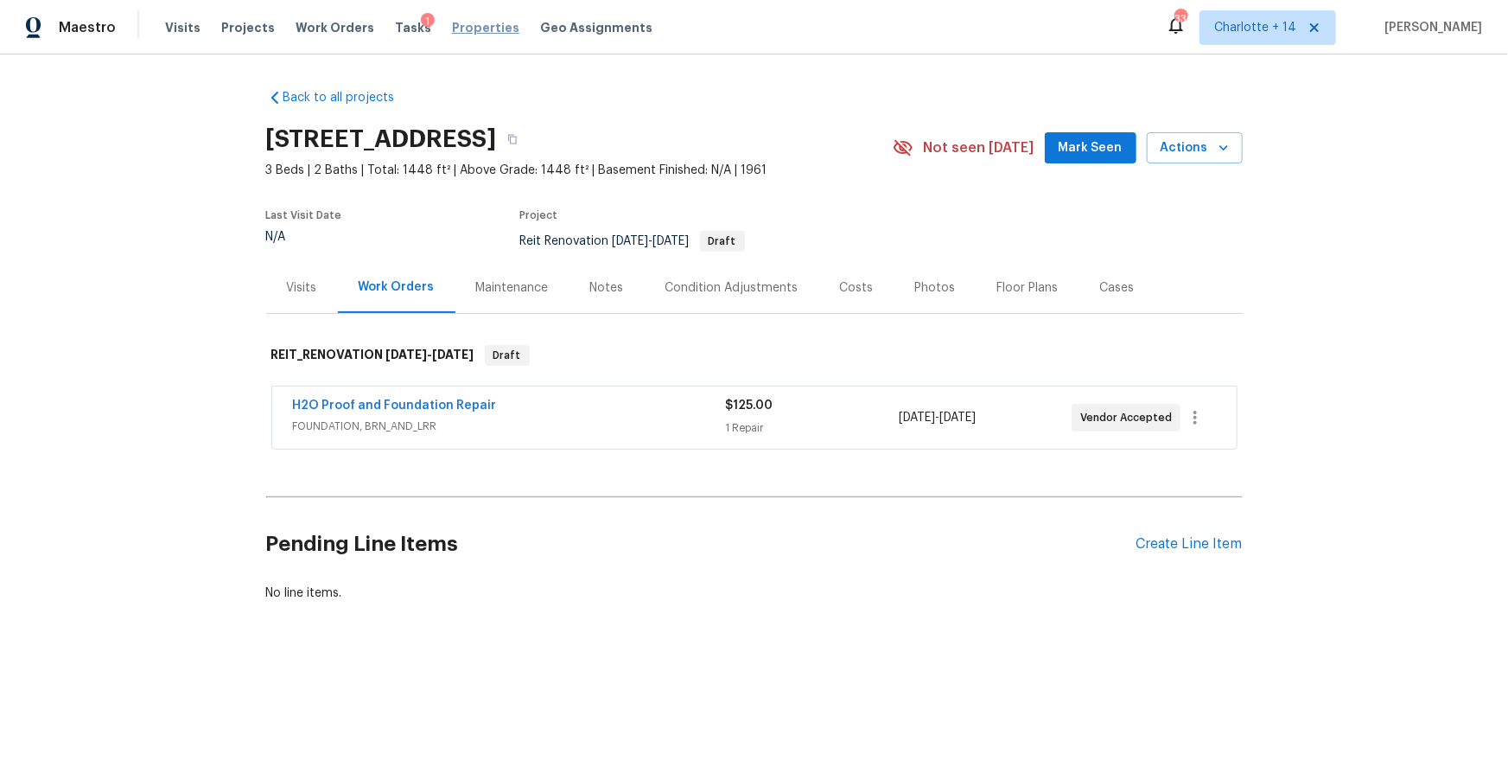
click at [458, 23] on span "Properties" at bounding box center [485, 27] width 67 height 17
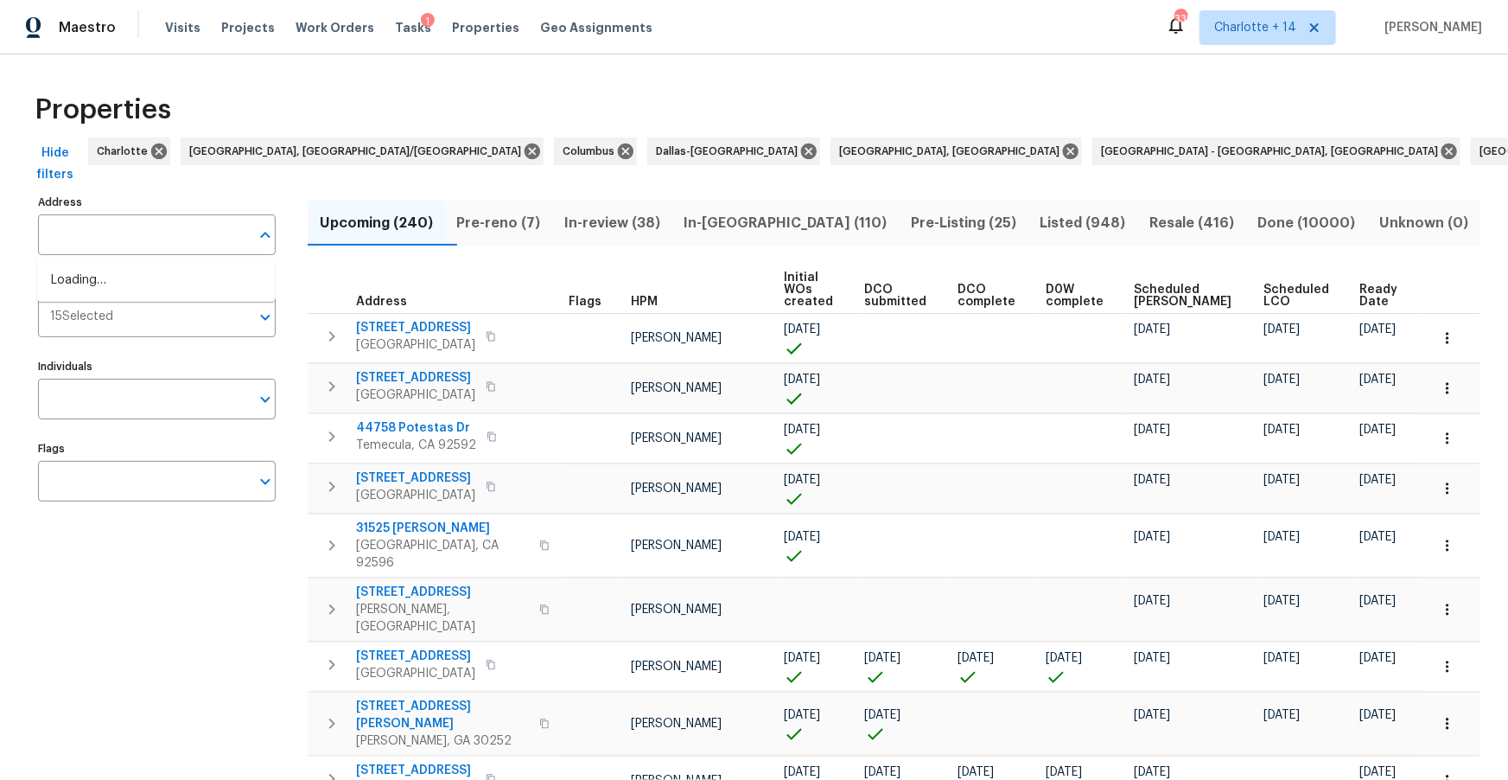
click at [108, 241] on input "text" at bounding box center [144, 234] width 212 height 41
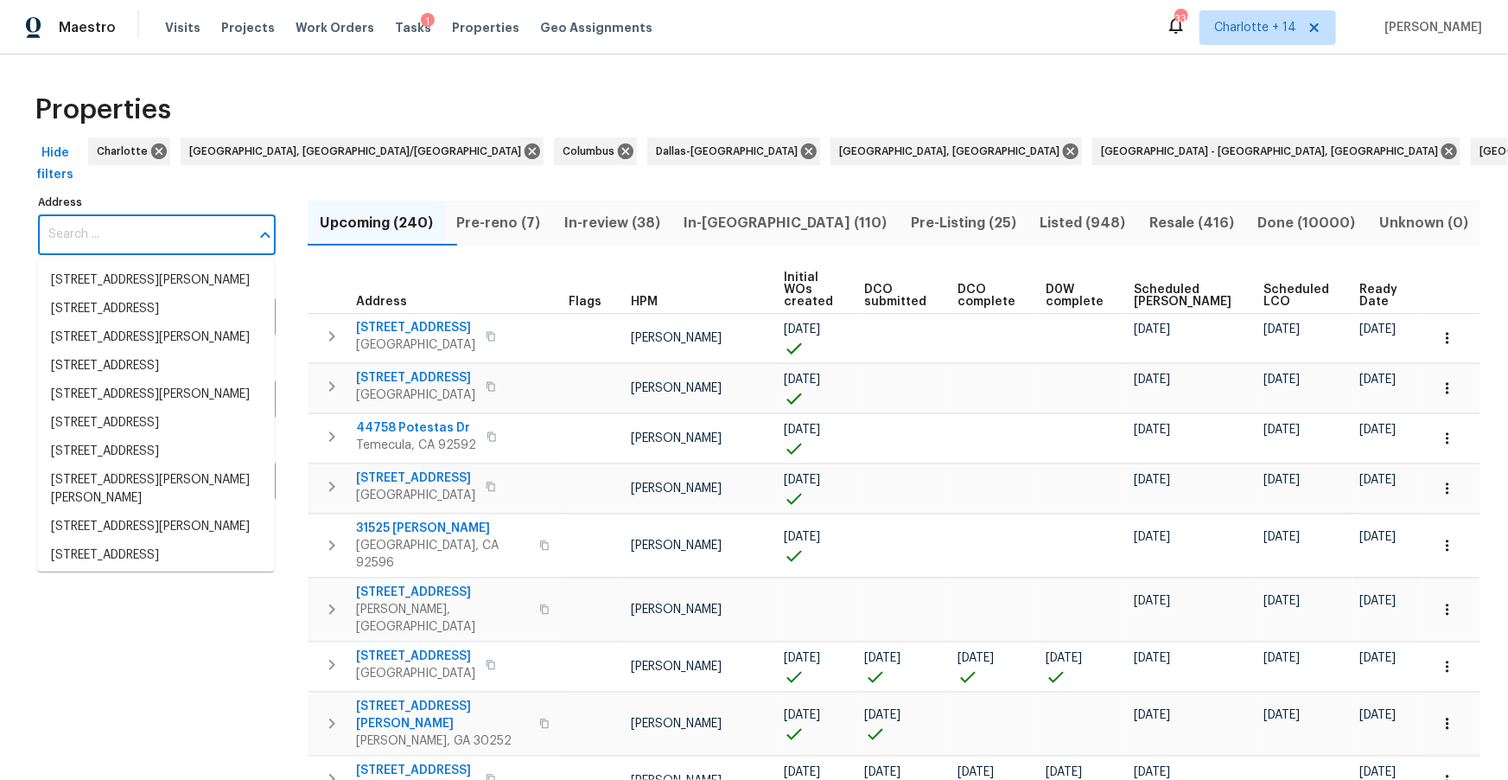
paste input "6851 Raleigh St"
type input "6851 Raleigh St"
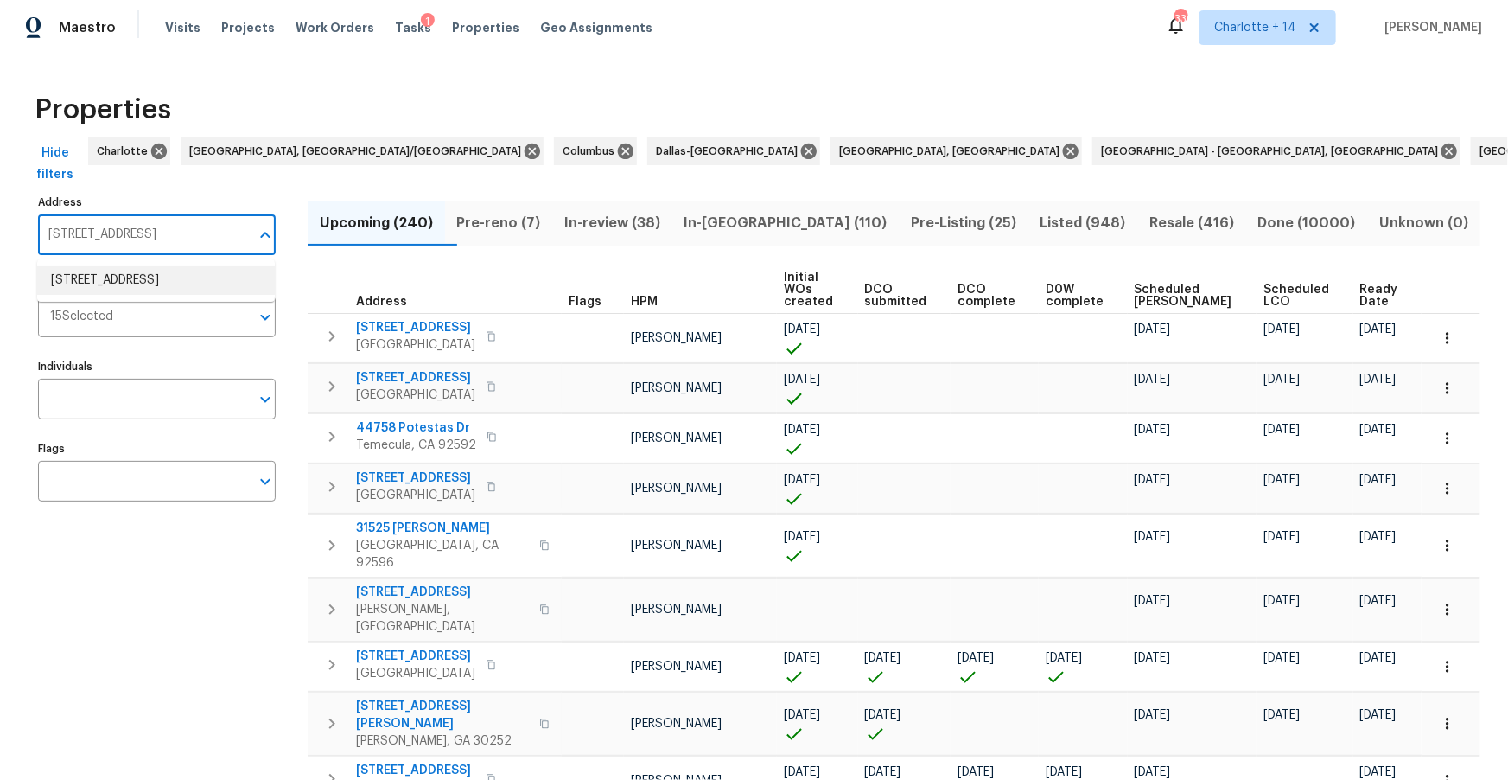
click at [121, 279] on li "6851 Raleigh St Hollywood FL 33024" at bounding box center [156, 280] width 238 height 29
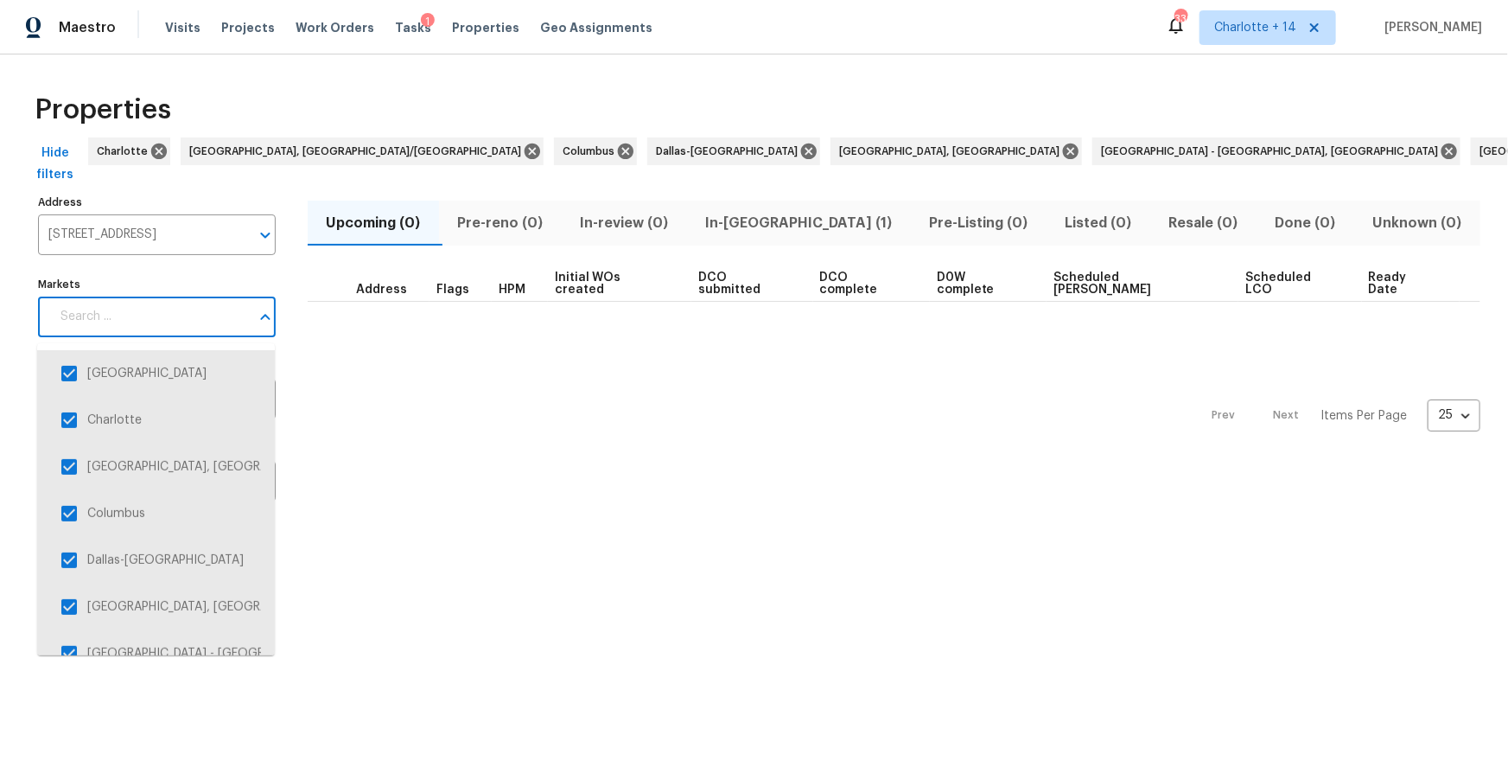
click at [168, 323] on input "Markets" at bounding box center [150, 316] width 200 height 41
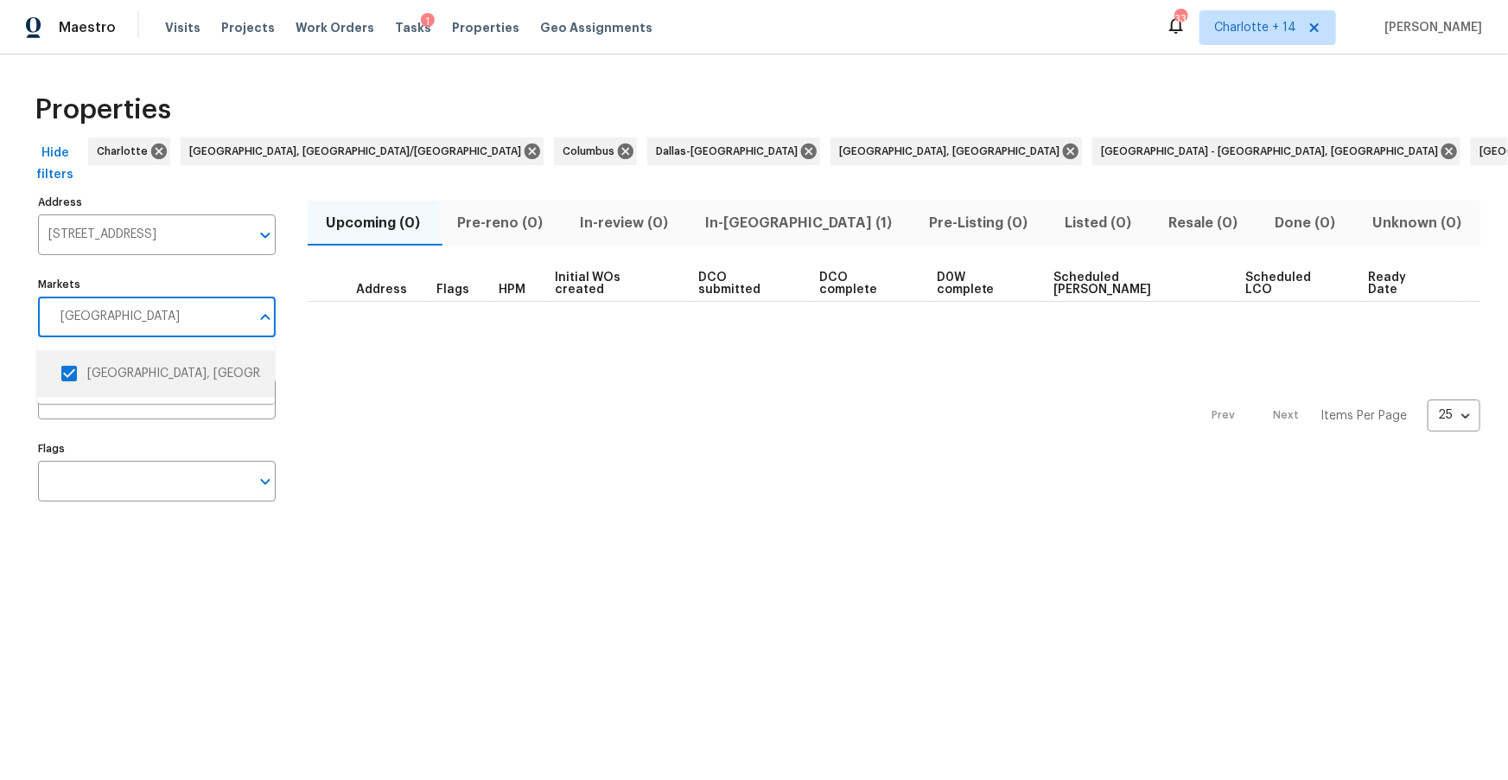
type input "miami"
click at [759, 220] on span "In-reno (1)" at bounding box center [798, 223] width 203 height 24
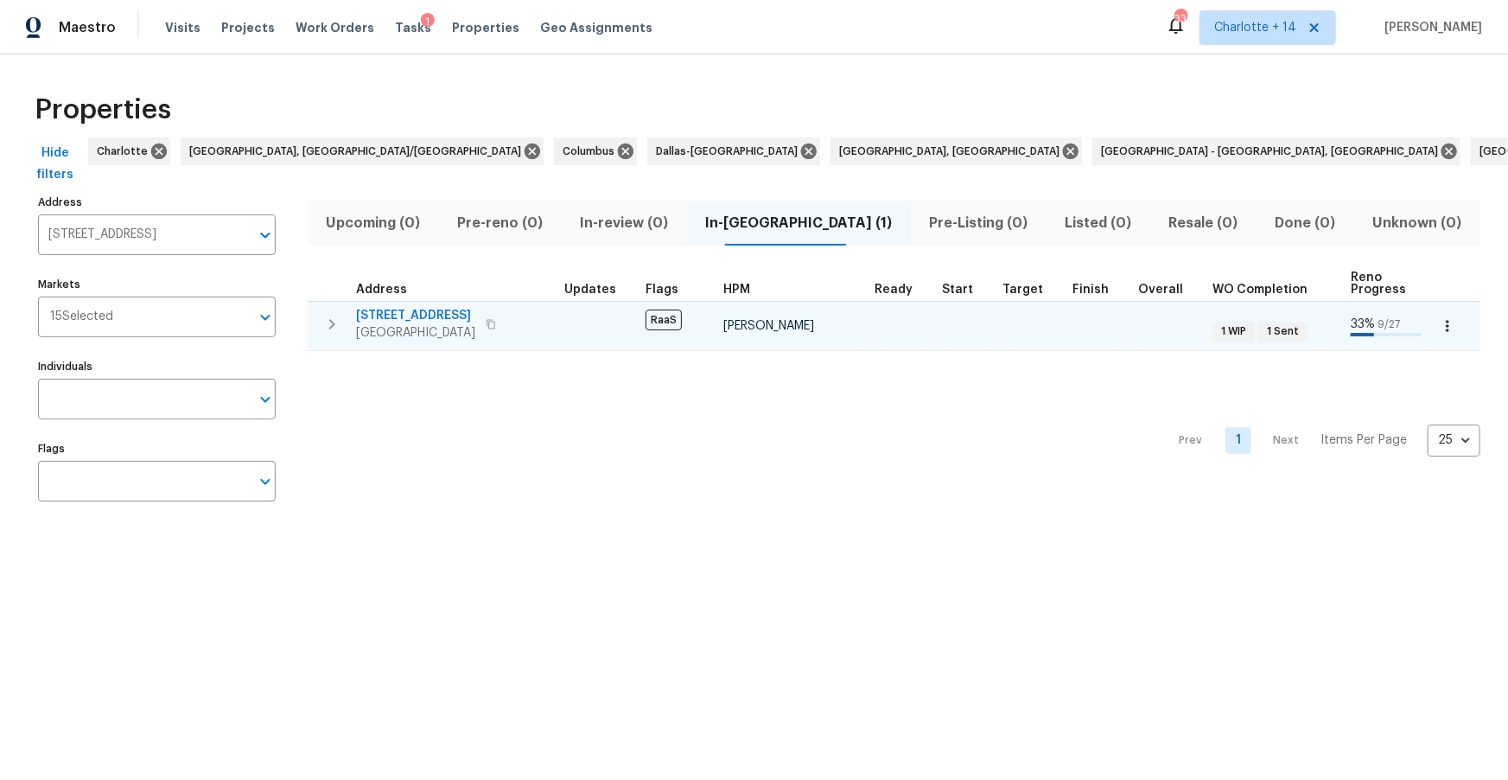
click at [398, 317] on span "6851 Raleigh St" at bounding box center [415, 315] width 119 height 17
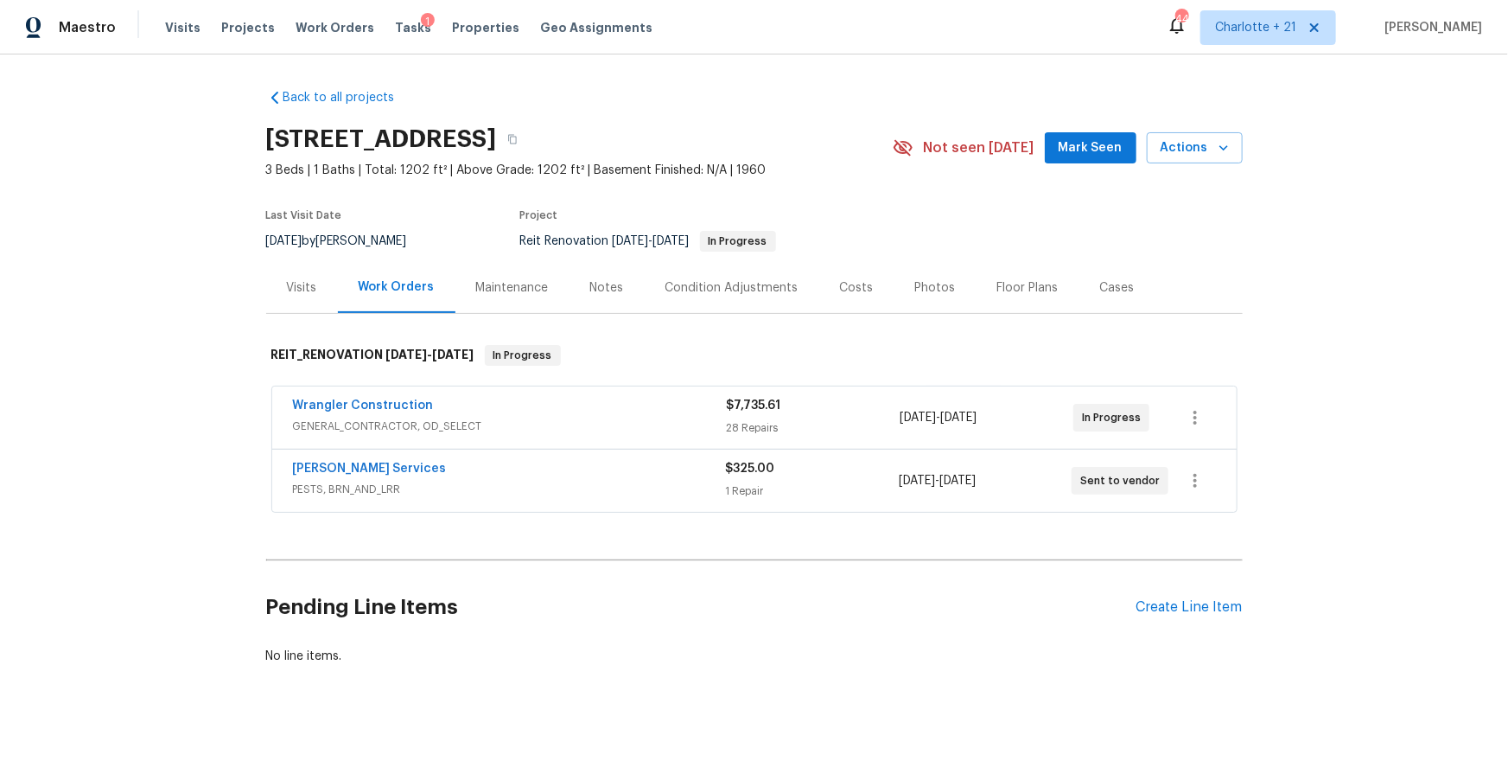
click at [850, 290] on div "Costs" at bounding box center [857, 287] width 34 height 17
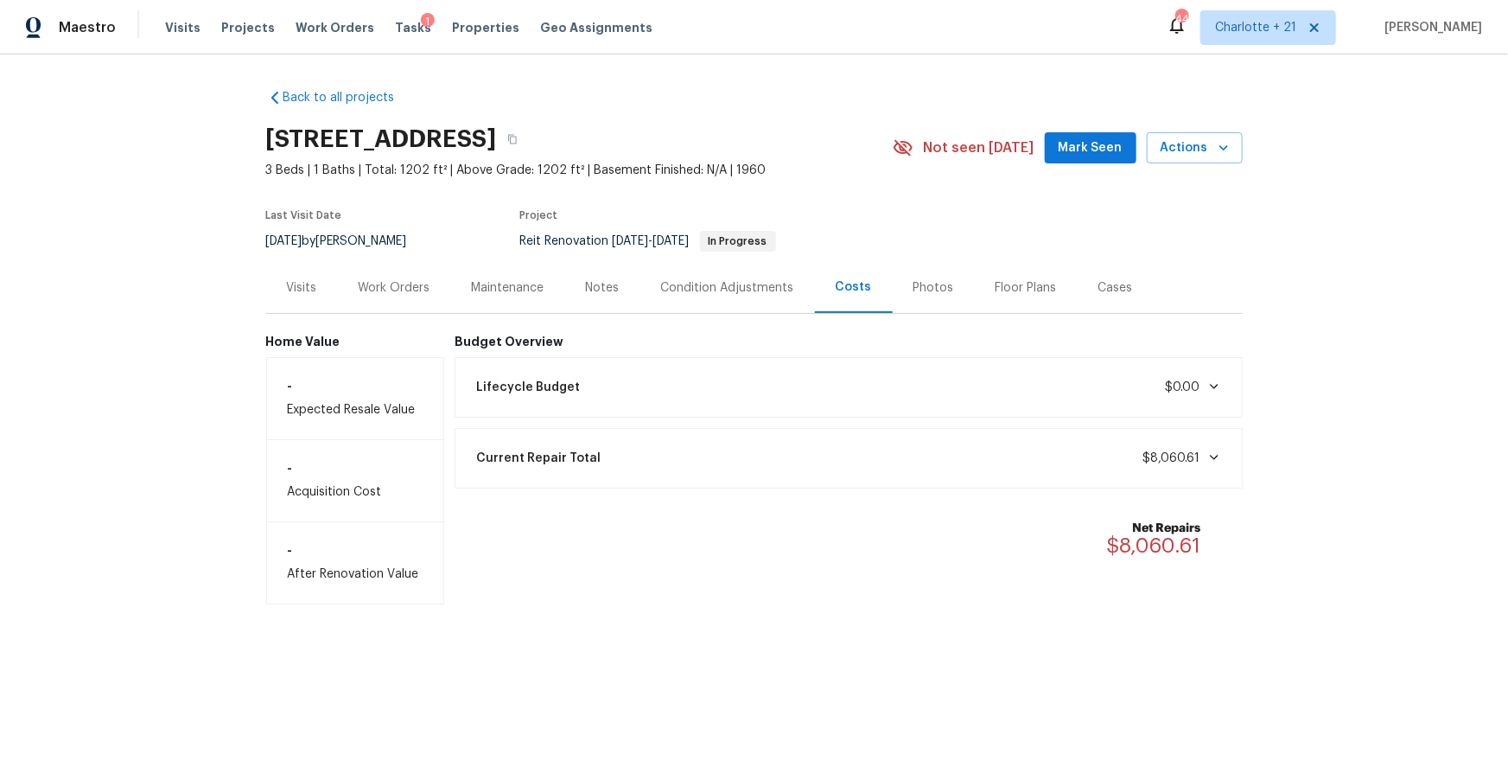
click at [384, 289] on div "Work Orders" at bounding box center [395, 287] width 72 height 17
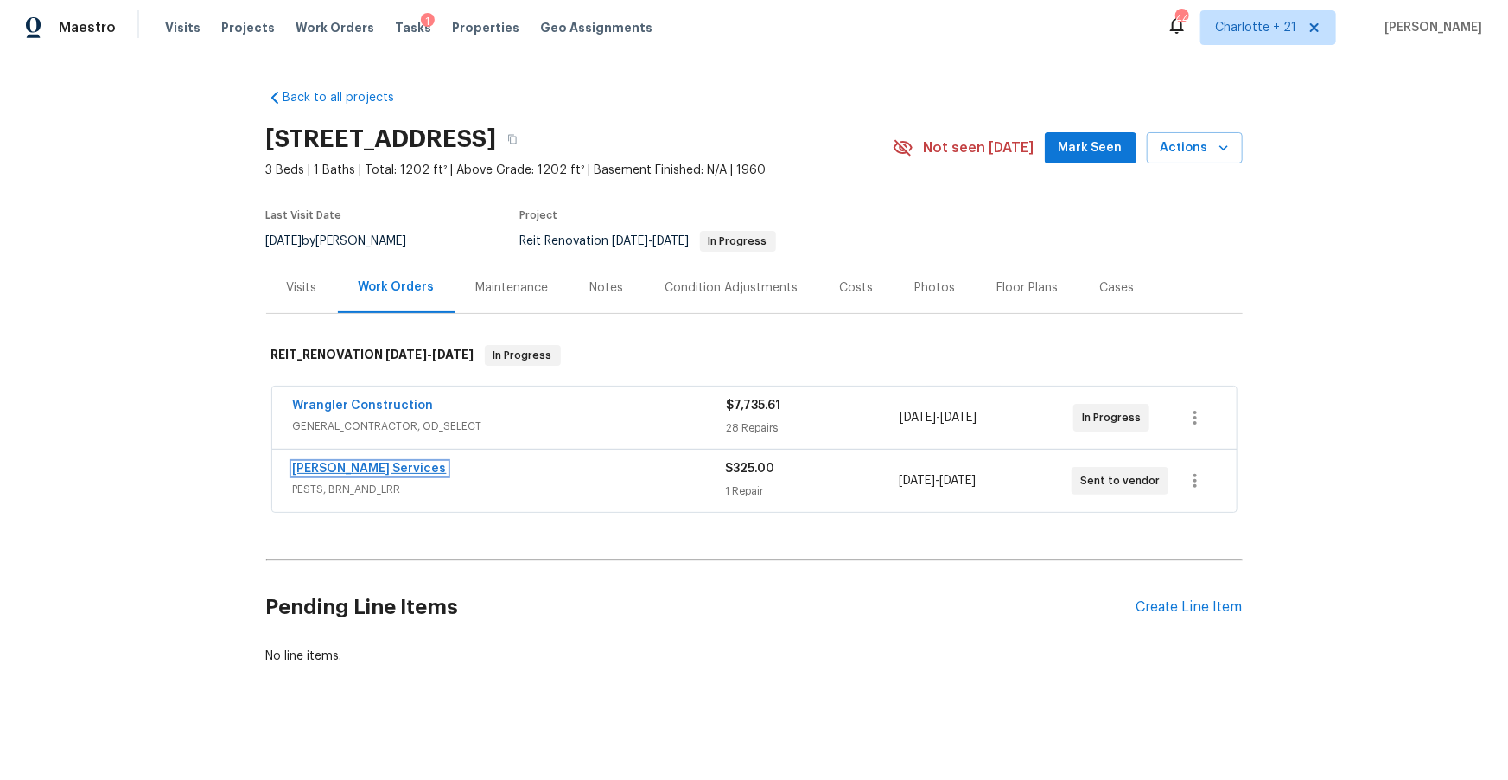
click at [363, 466] on link "Massey Services" at bounding box center [370, 468] width 154 height 12
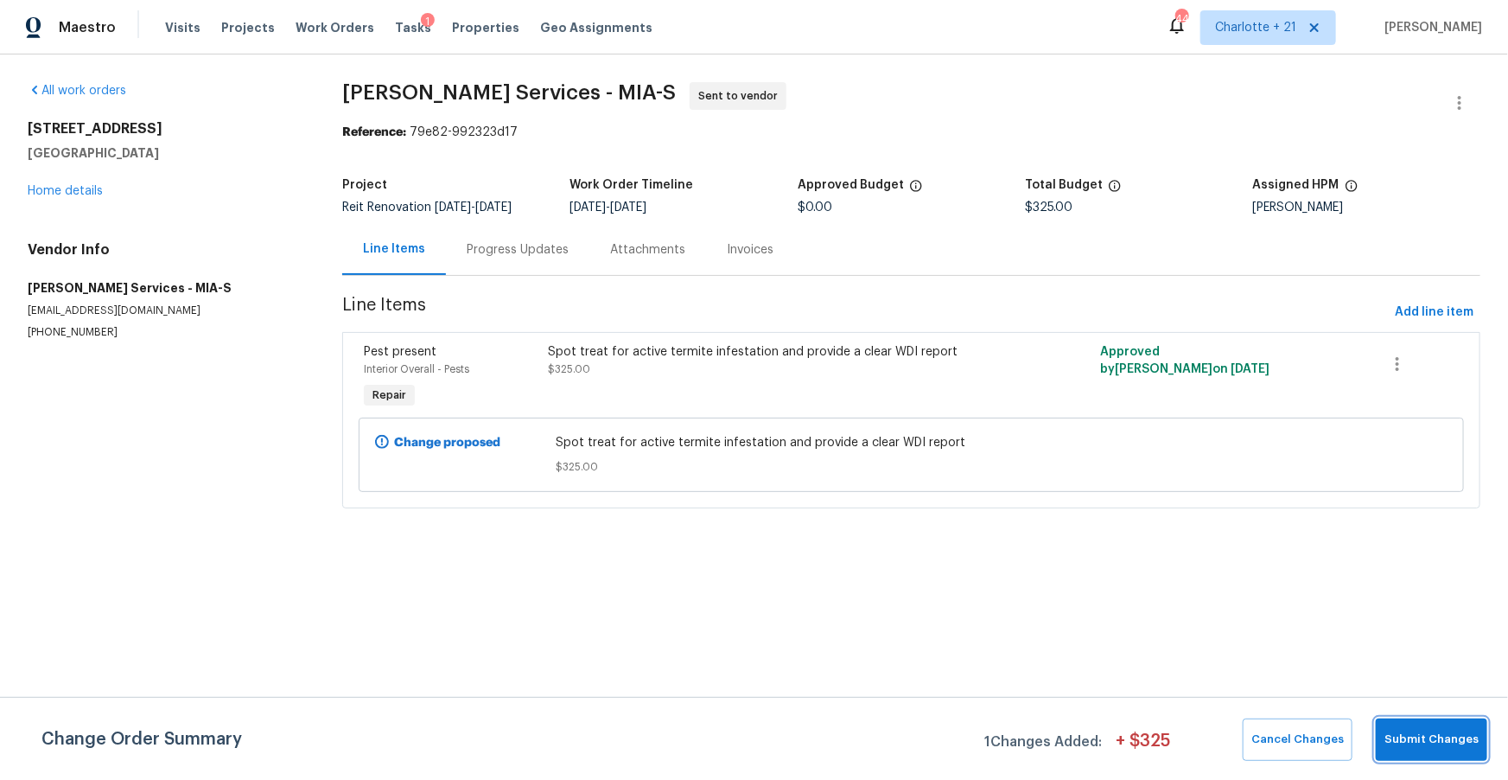
click at [1427, 738] on span "Submit Changes" at bounding box center [1432, 739] width 94 height 20
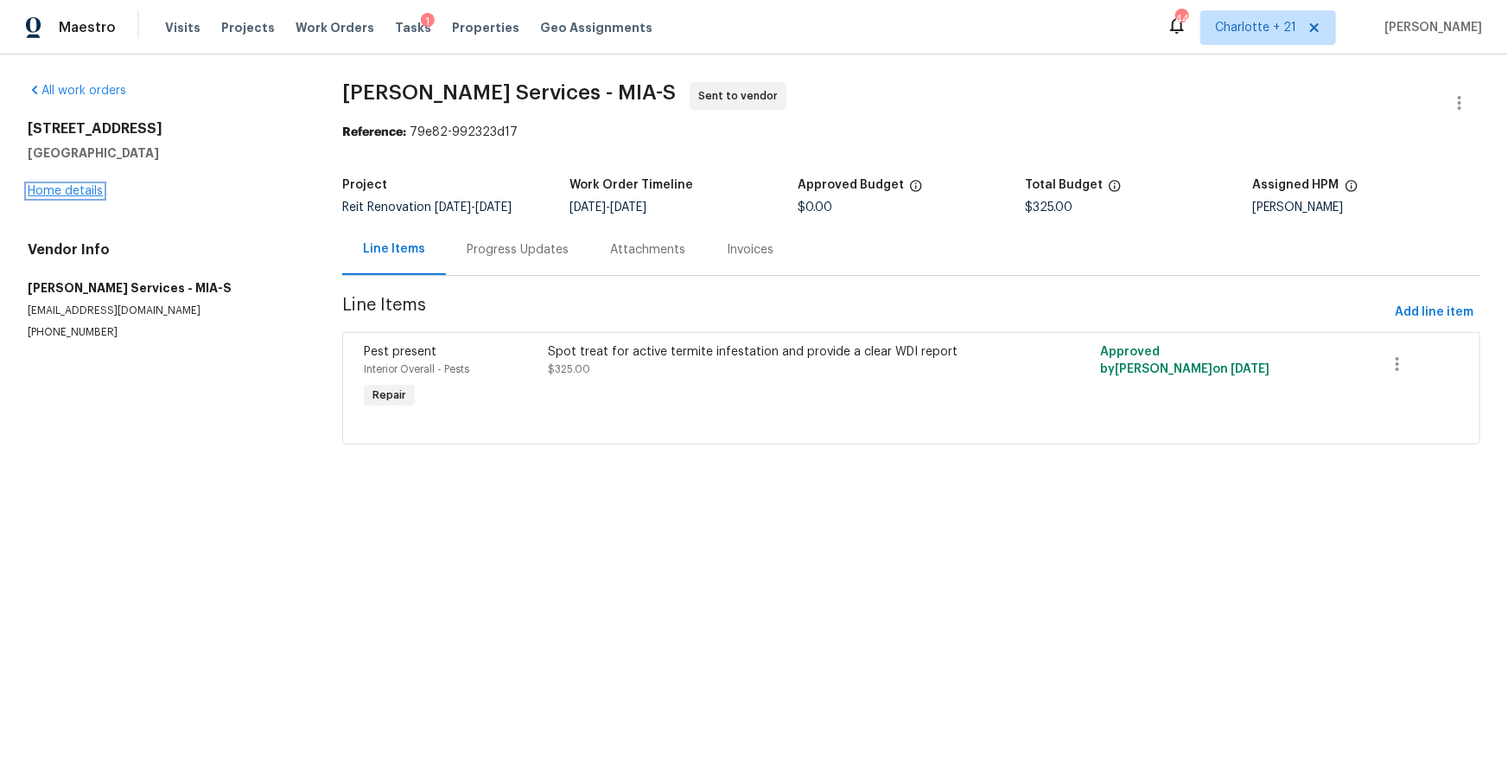
click at [55, 192] on link "Home details" at bounding box center [65, 191] width 75 height 12
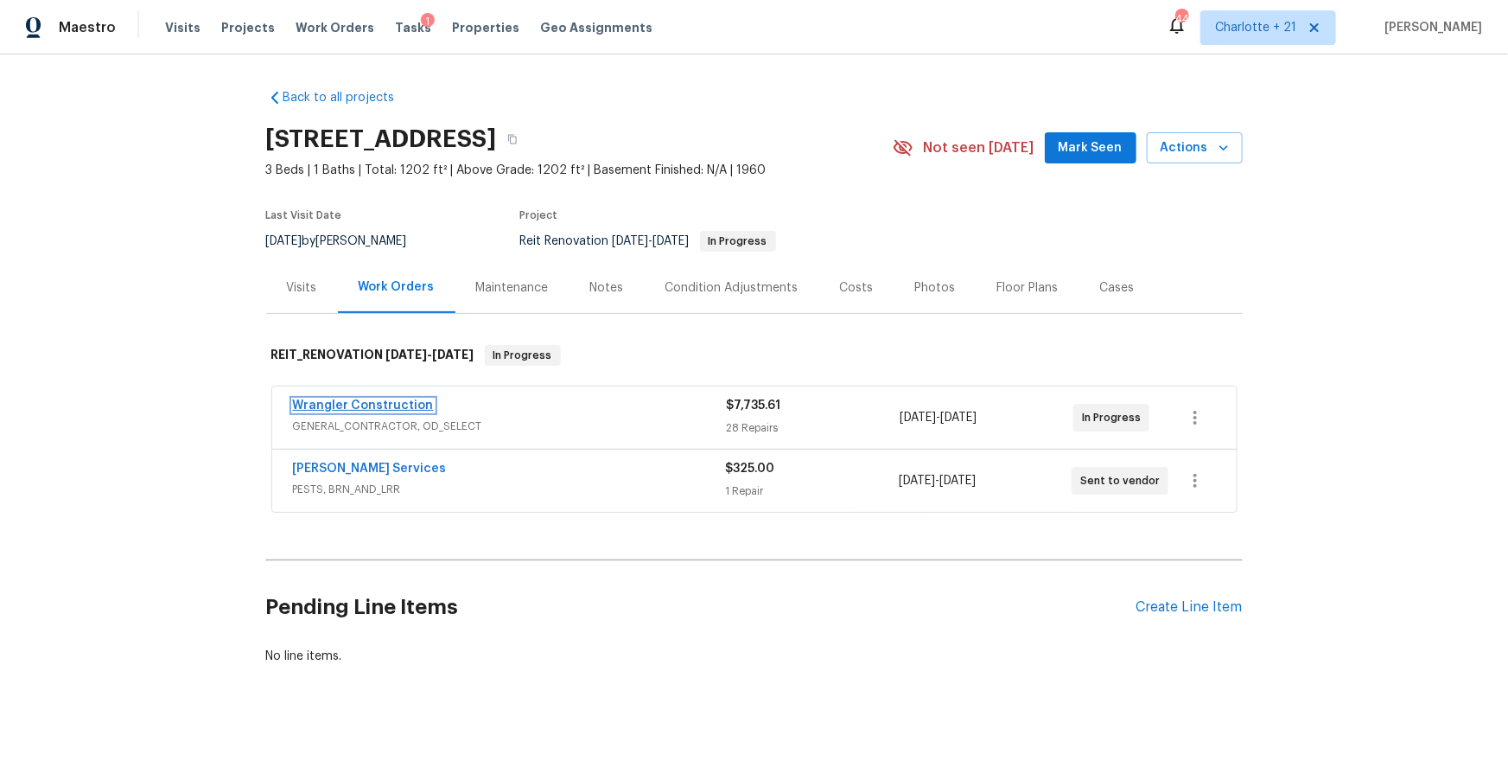
click at [418, 404] on link "Wrangler Construction" at bounding box center [363, 405] width 141 height 12
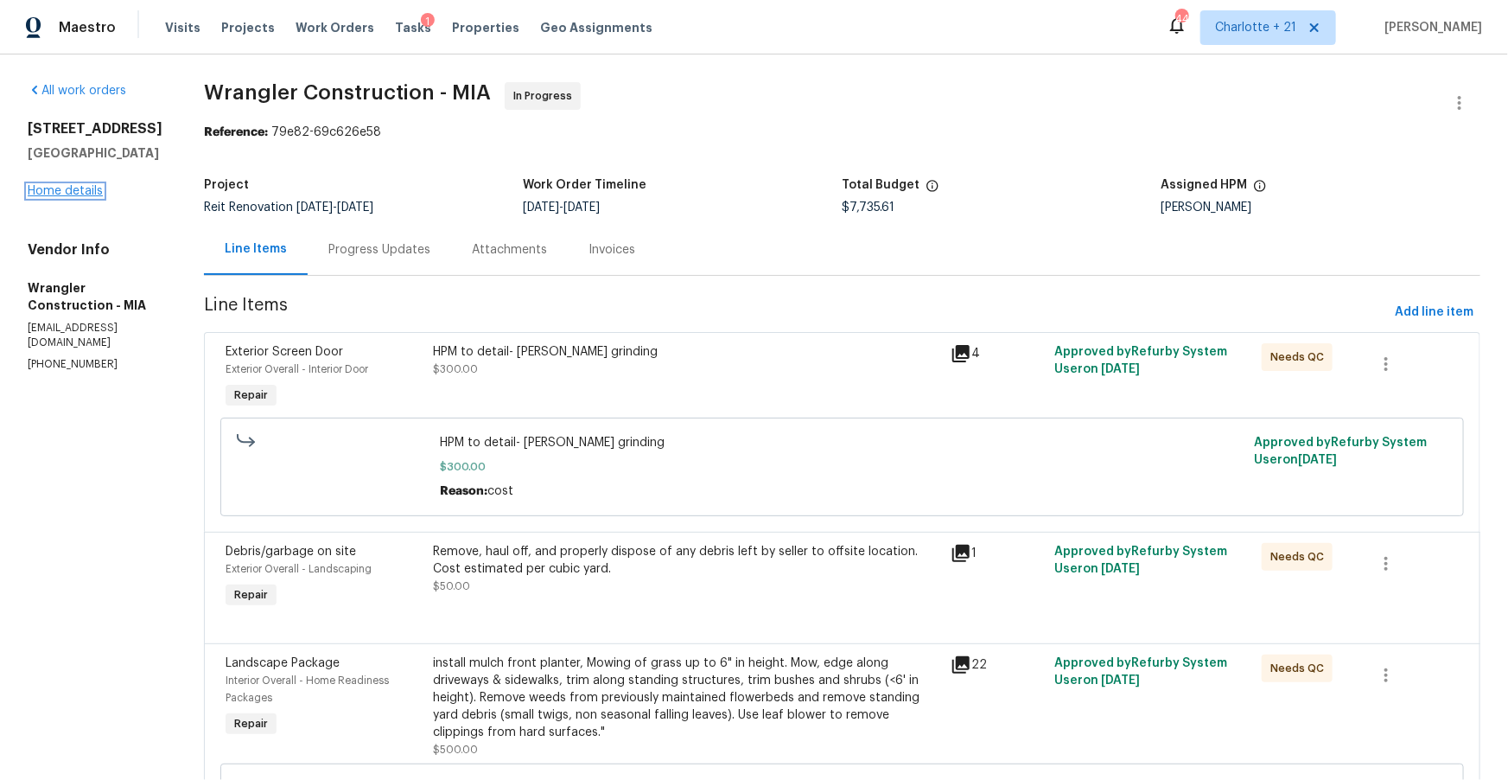
click at [60, 197] on link "Home details" at bounding box center [65, 191] width 75 height 12
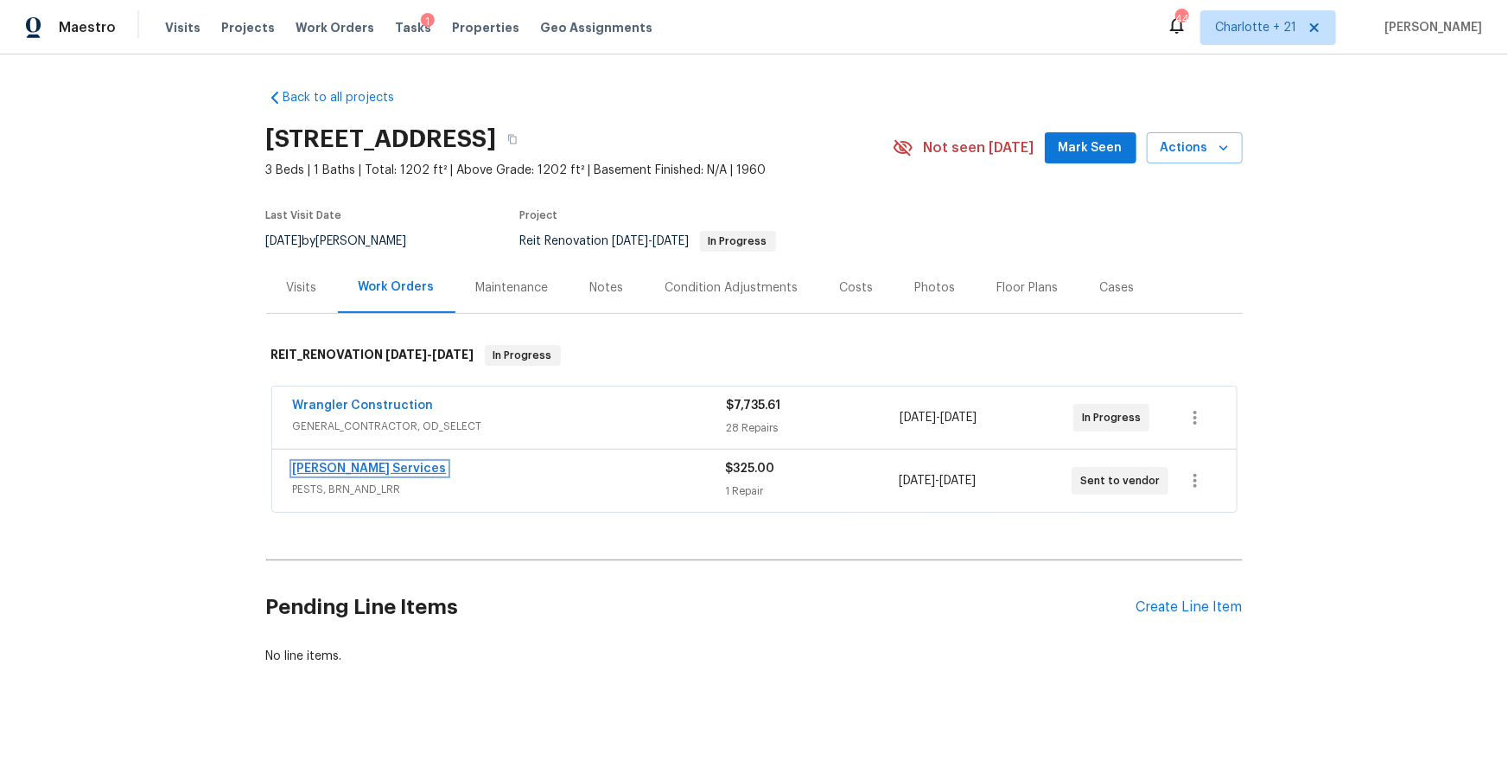
click at [328, 467] on link "Massey Services" at bounding box center [370, 468] width 154 height 12
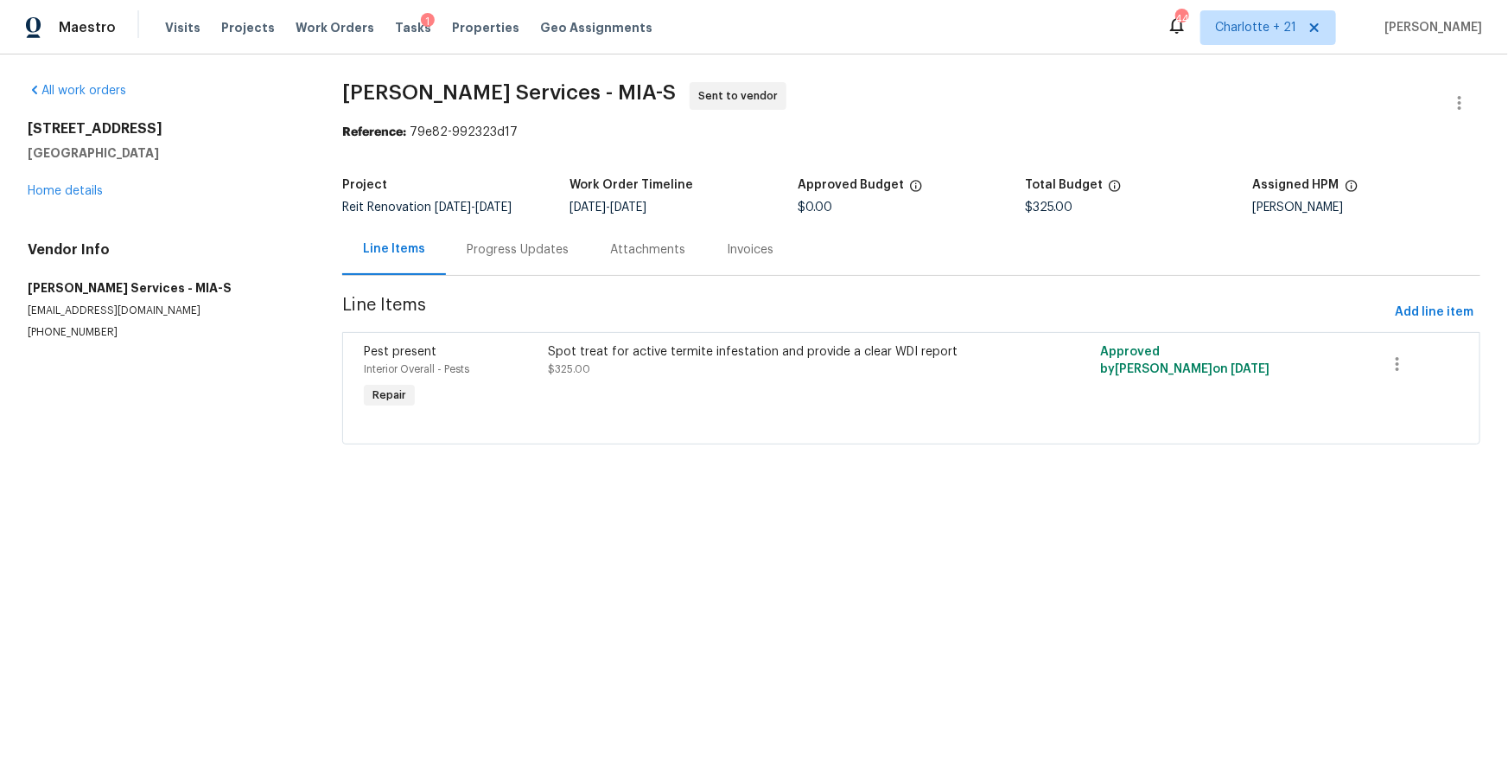
click at [499, 262] on div "Progress Updates" at bounding box center [517, 249] width 143 height 51
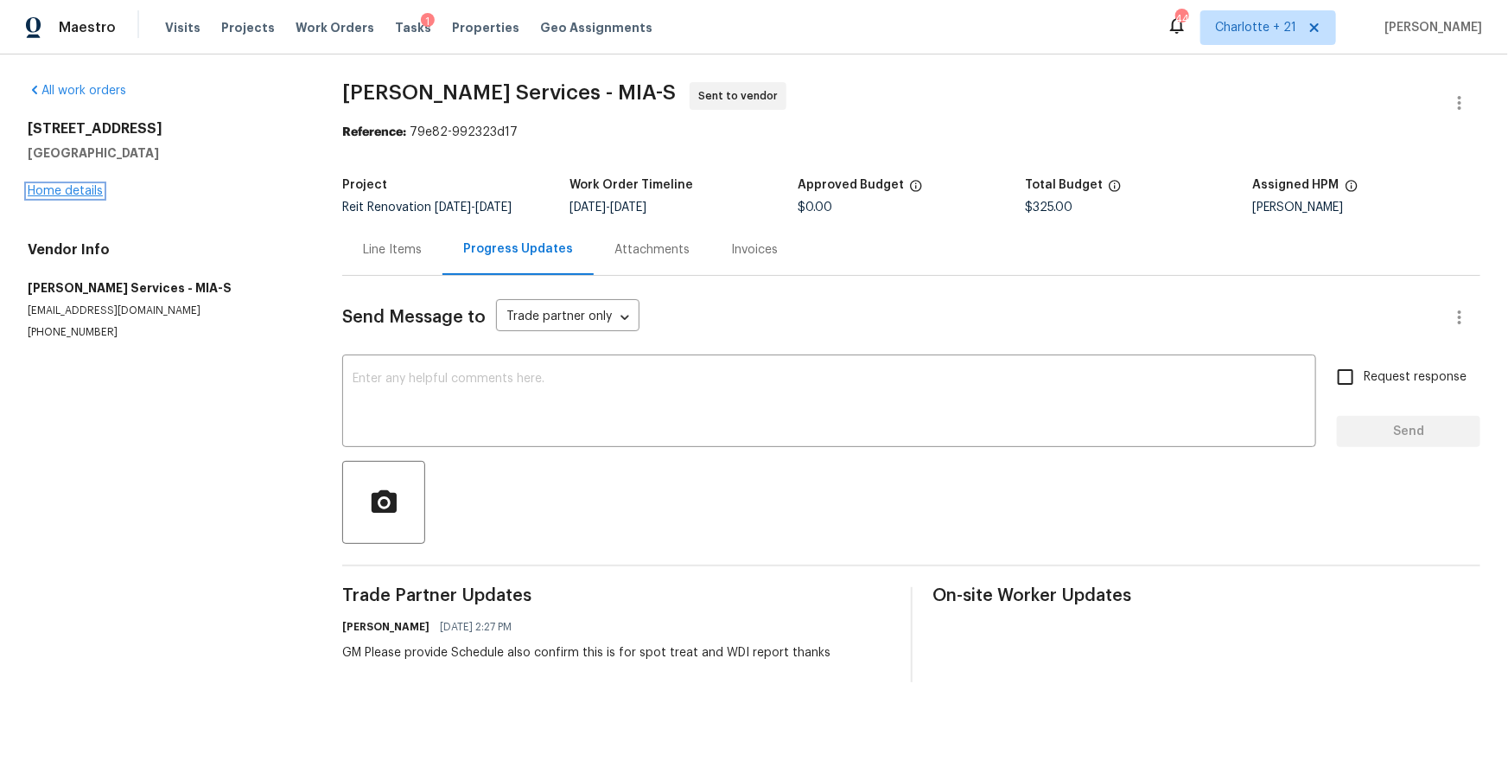
click at [81, 194] on link "Home details" at bounding box center [65, 191] width 75 height 12
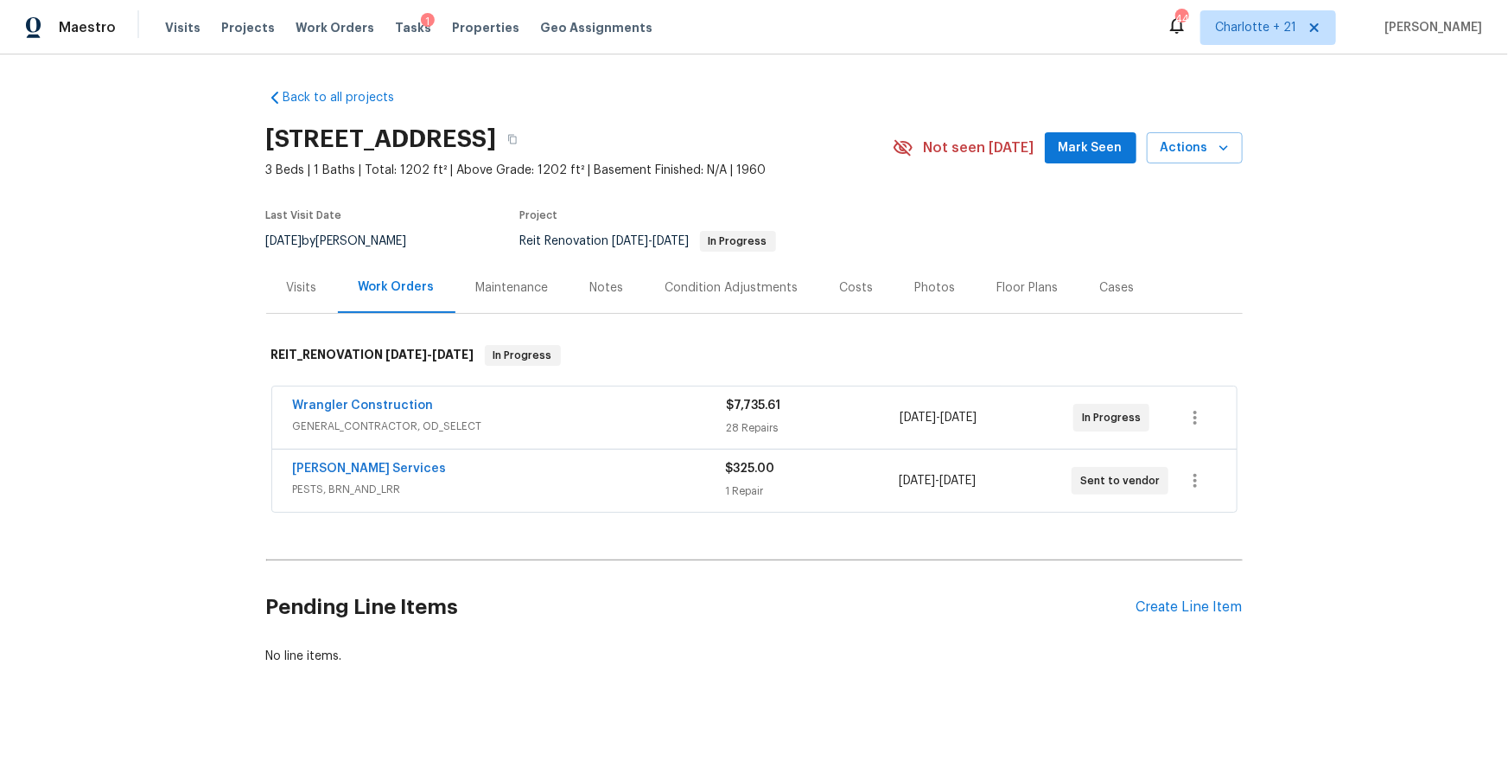
click at [850, 284] on div "Costs" at bounding box center [857, 287] width 34 height 17
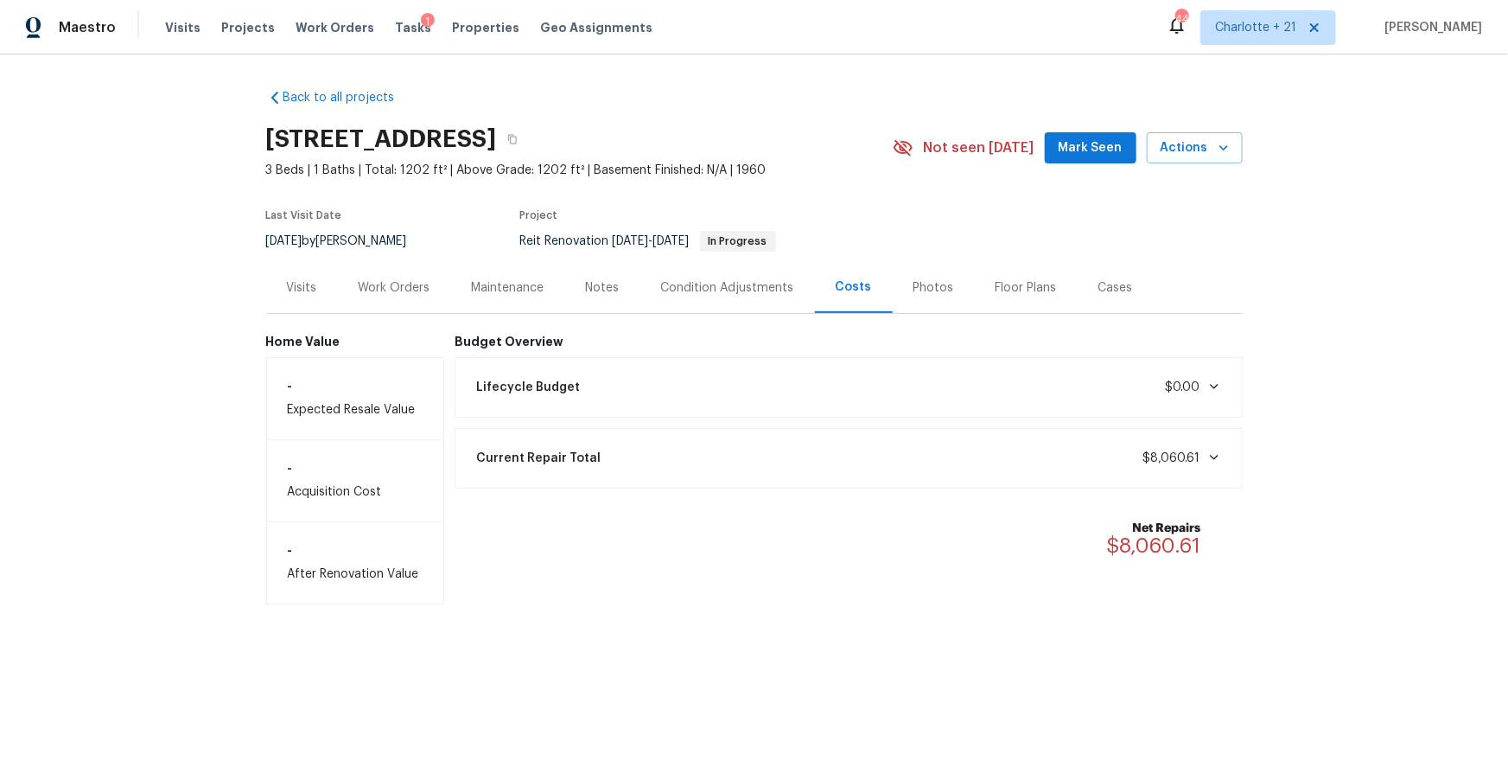
click at [385, 293] on div "Work Orders" at bounding box center [395, 287] width 72 height 17
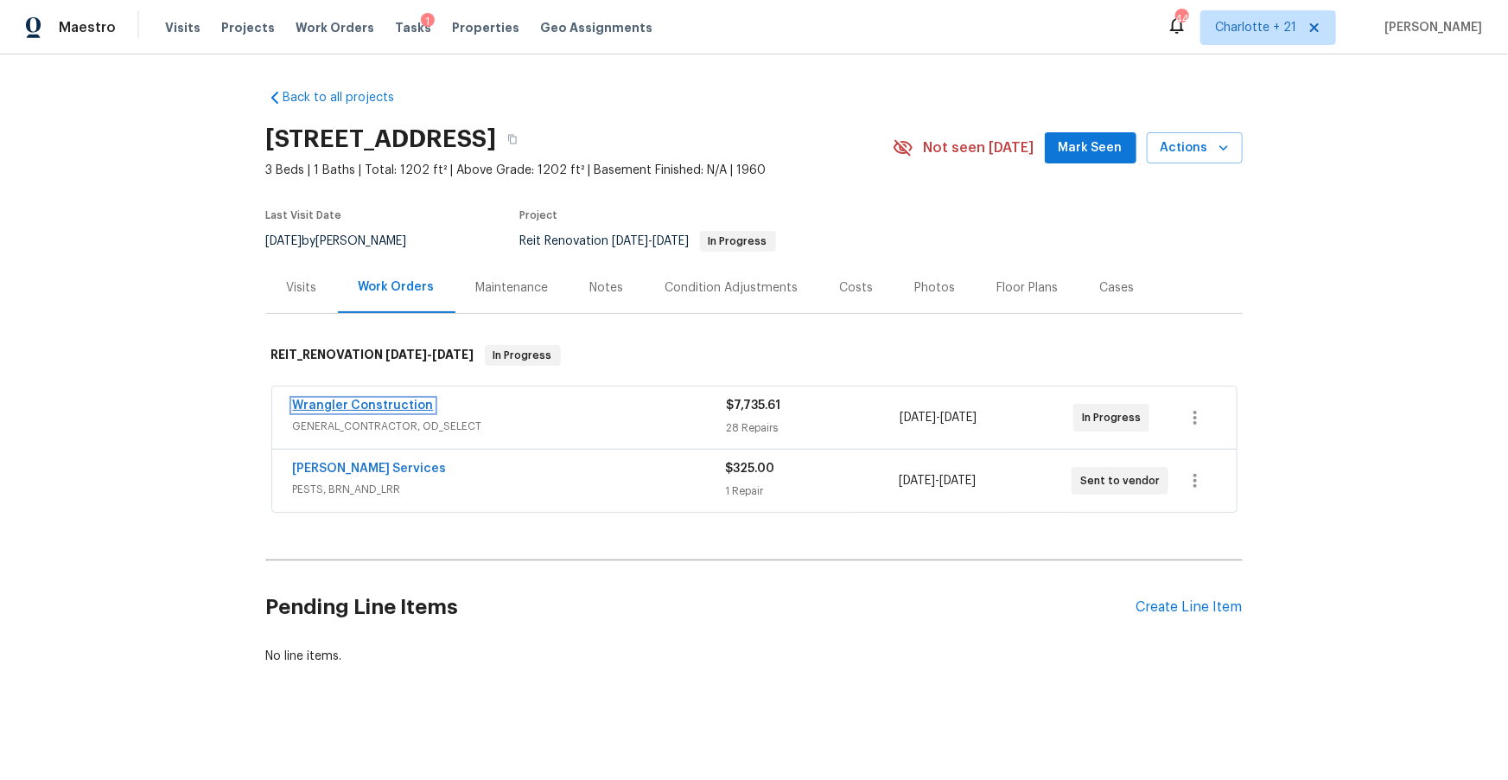
click at [357, 411] on link "Wrangler Construction" at bounding box center [363, 405] width 141 height 12
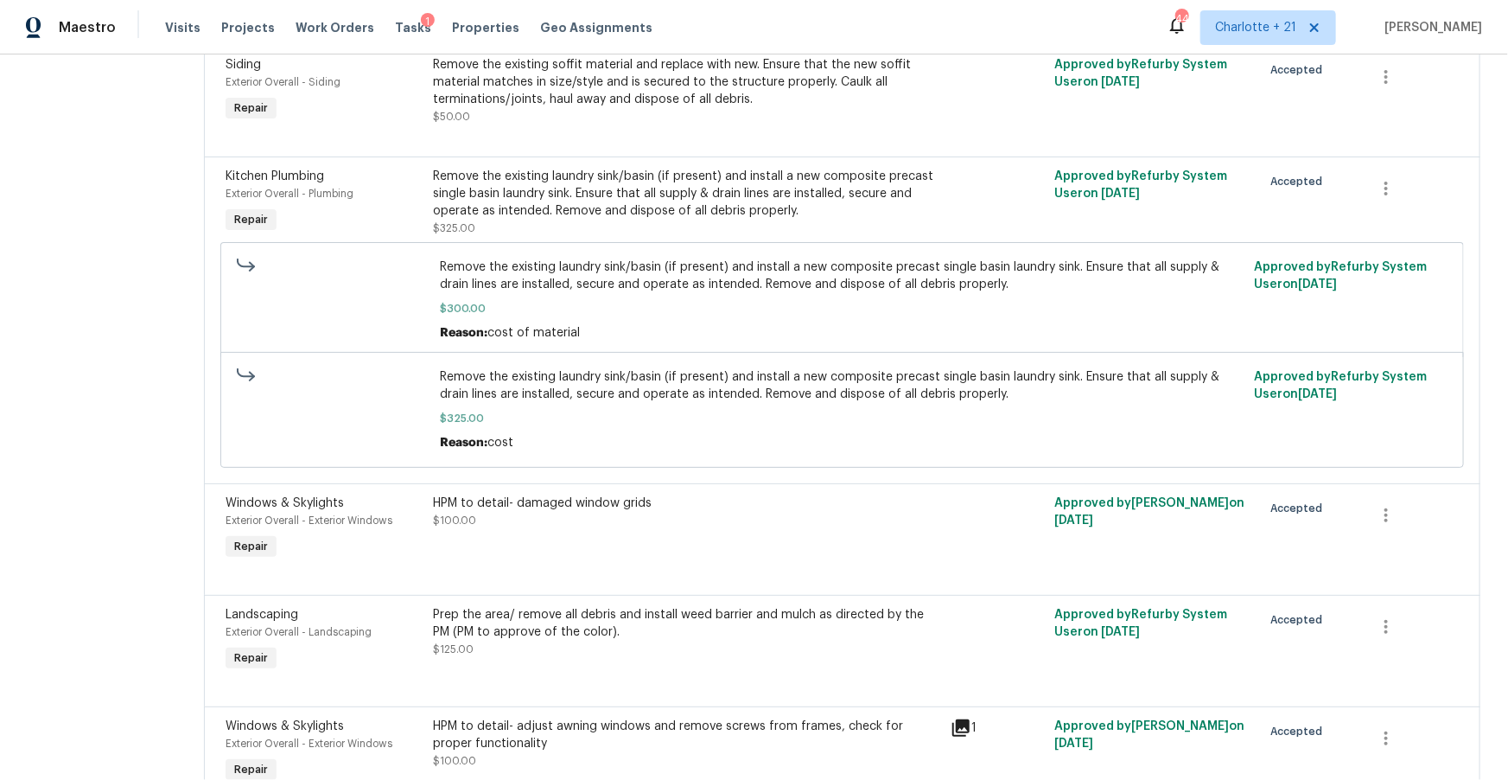
scroll to position [1588, 0]
